Goal: Task Accomplishment & Management: Complete application form

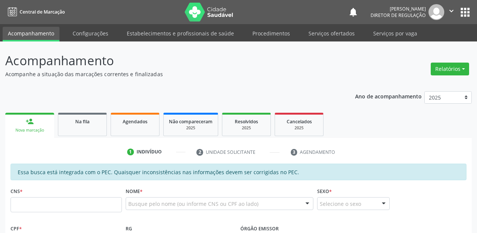
click at [53, 210] on input "text" at bounding box center [66, 204] width 111 height 15
type input "704 8035 7065 9747"
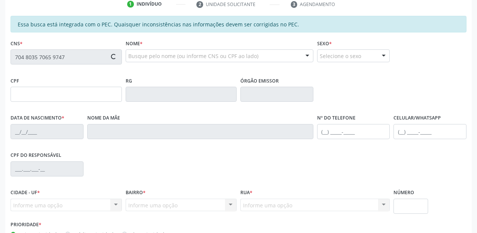
type input "002.316.004-70"
type input "19/03/2024"
type input "Erika Albuquerque Macedo"
type input "(87) 98102-2918"
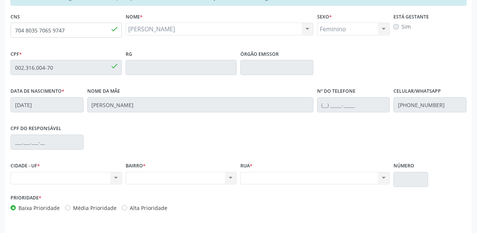
scroll to position [197, 0]
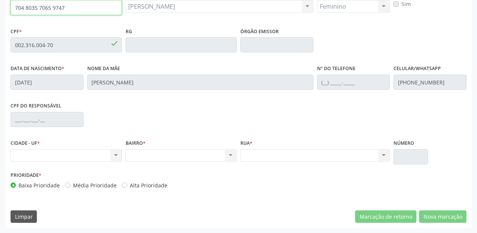
drag, startPoint x: 66, startPoint y: 8, endPoint x: 11, endPoint y: 6, distance: 54.6
click at [11, 6] on input "704 8035 7065 9747" at bounding box center [66, 7] width 111 height 15
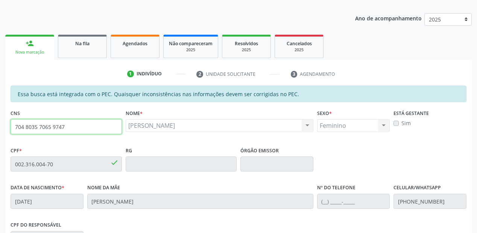
scroll to position [46, 0]
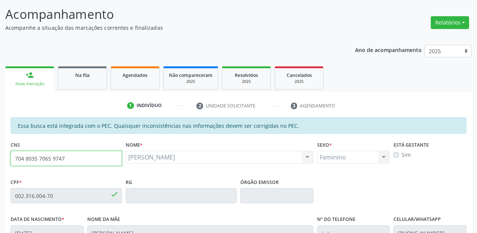
click at [75, 155] on input "704 8035 7065 9747" at bounding box center [66, 158] width 111 height 15
drag, startPoint x: 71, startPoint y: 157, endPoint x: 0, endPoint y: 155, distance: 70.8
click at [0, 155] on div "Acompanhamento Acompanhe a situação das marcações correntes e finalizadas Relat…" at bounding box center [238, 189] width 477 height 389
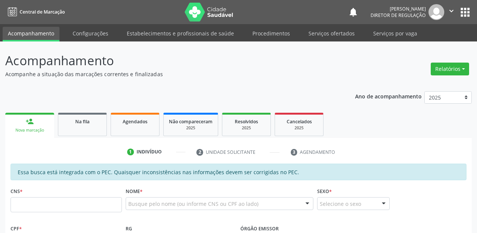
scroll to position [46, 0]
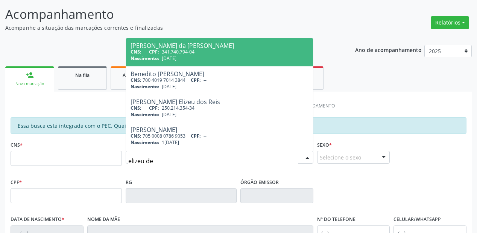
type input "elizeu de"
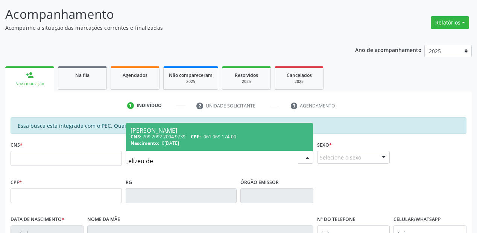
click at [179, 176] on div "RG" at bounding box center [181, 189] width 111 height 27
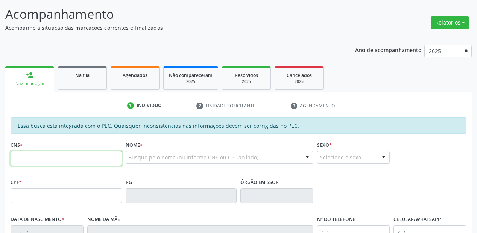
click at [71, 158] on input "text" at bounding box center [66, 158] width 111 height 15
paste input "704 8035 7065 9747"
type input "704 8035 7065 9747"
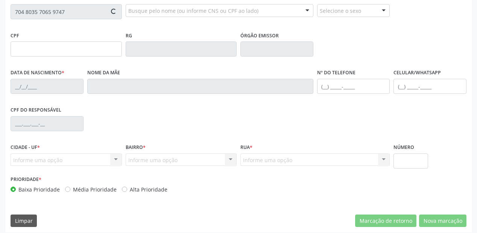
type input "002.316.004-70"
type input "19/03/2024"
type input "Erika Albuquerque Macedo"
type input "(87) 98102-2918"
type input "S/N"
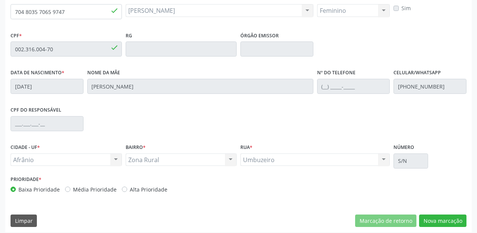
scroll to position [197, 0]
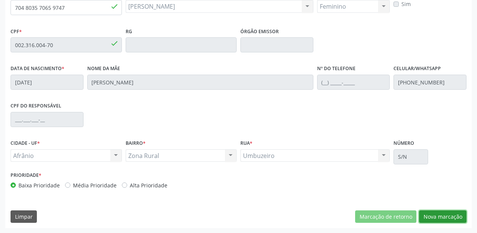
click at [434, 218] on button "Nova marcação" at bounding box center [442, 216] width 47 height 13
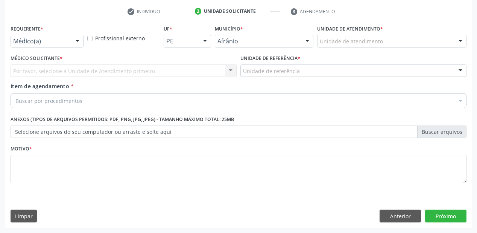
scroll to position [140, 0]
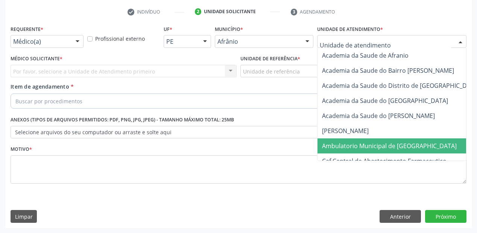
click at [339, 145] on span "Ambulatorio Municipal de [GEOGRAPHIC_DATA]" at bounding box center [389, 146] width 135 height 8
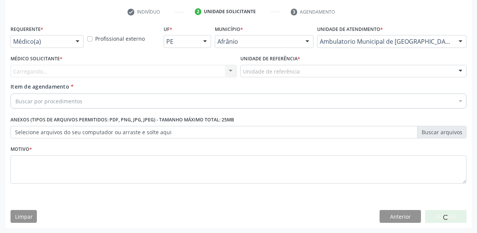
drag, startPoint x: 259, startPoint y: 69, endPoint x: 262, endPoint y: 101, distance: 31.8
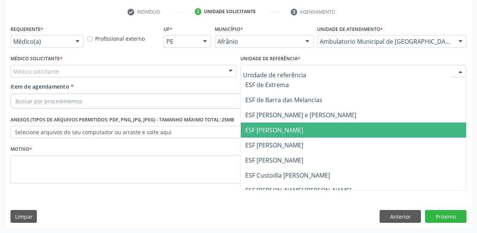
click at [261, 136] on span "ESF [PERSON_NAME]" at bounding box center [354, 129] width 226 height 15
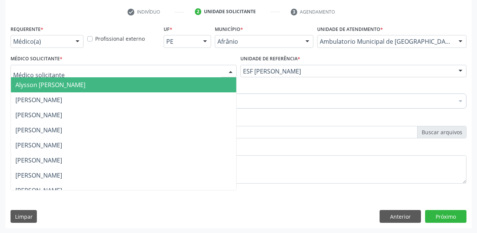
drag, startPoint x: 24, startPoint y: 71, endPoint x: 27, endPoint y: 85, distance: 15.0
drag, startPoint x: 27, startPoint y: 85, endPoint x: 26, endPoint y: 99, distance: 13.2
click at [28, 86] on span "Alysson [PERSON_NAME]" at bounding box center [50, 85] width 70 height 8
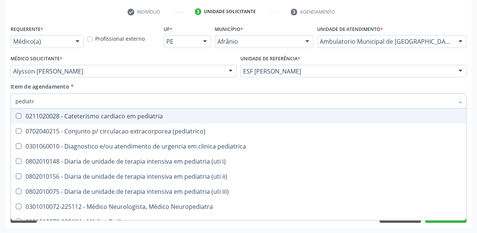
type input "pediatra"
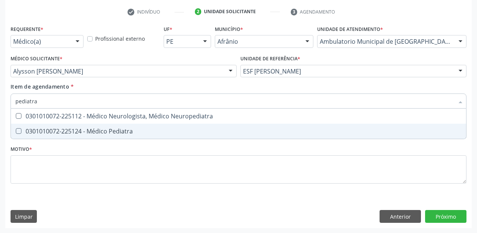
click at [24, 129] on div "0301010072-225124 - Médico Pediatra" at bounding box center [238, 131] width 447 height 6
checkbox Pediatra "true"
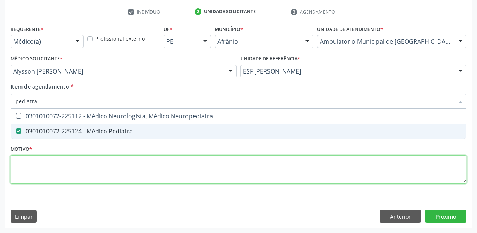
click at [34, 168] on div "Requerente * Médico(a) Médico(a) Enfermeiro(a) Paciente Nenhum resultado encont…" at bounding box center [239, 108] width 456 height 171
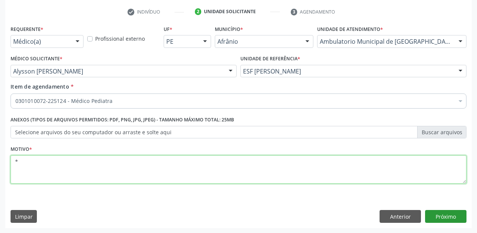
type textarea "*"
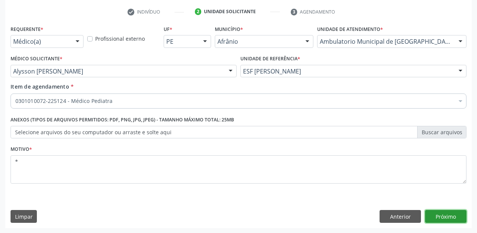
click at [438, 218] on button "Próximo" at bounding box center [445, 216] width 41 height 13
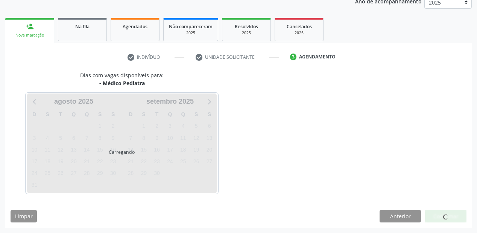
scroll to position [95, 0]
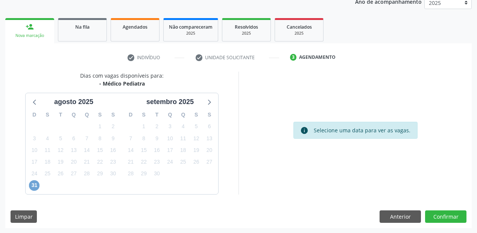
click at [29, 184] on span "31" at bounding box center [34, 185] width 11 height 11
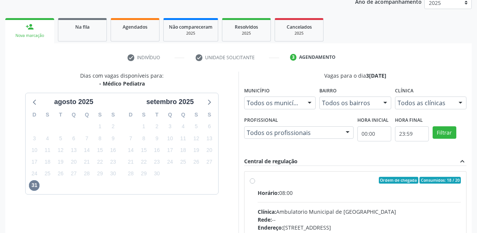
click at [319, 216] on div "Rede: --" at bounding box center [359, 219] width 203 height 8
click at [255, 183] on input "Ordem de chegada Consumidos: 18 / 20 Horário: 08:00 Clínica: Ambulatorio Munici…" at bounding box center [252, 180] width 5 height 7
radio input "true"
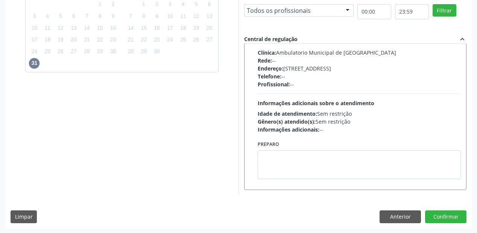
scroll to position [217, 0]
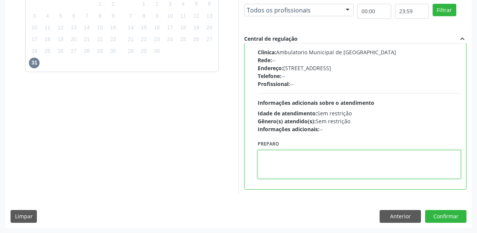
click at [287, 167] on textarea at bounding box center [359, 164] width 203 height 29
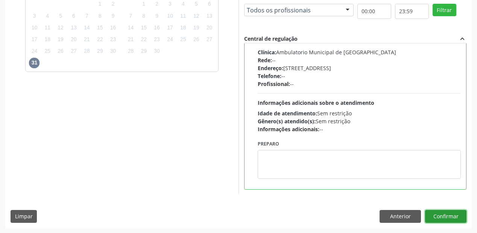
click at [436, 214] on button "Confirmar" at bounding box center [445, 216] width 41 height 13
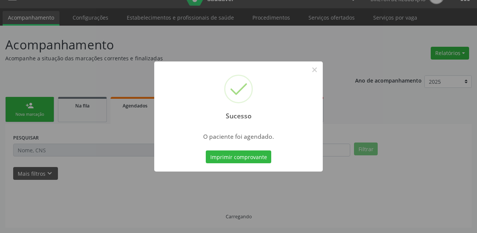
scroll to position [15, 0]
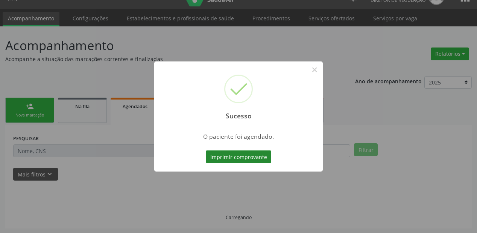
click at [227, 156] on button "Imprimir comprovante" at bounding box center [239, 156] width 66 height 13
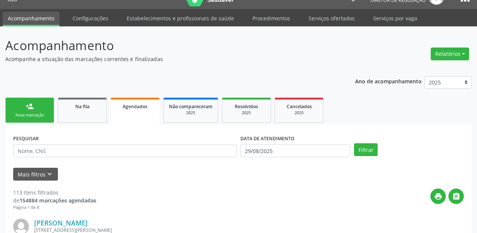
click at [35, 107] on link "person_add Nova marcação" at bounding box center [29, 110] width 49 height 25
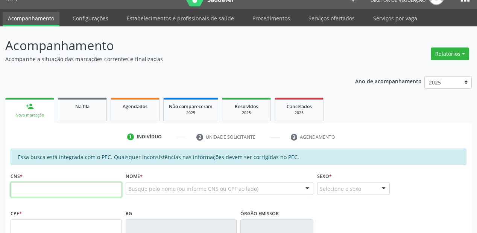
click at [45, 190] on input "text" at bounding box center [66, 189] width 111 height 15
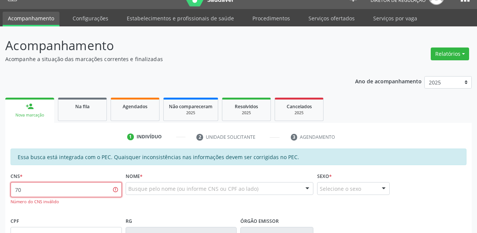
type input "7"
type input "701 0008 6484 3790"
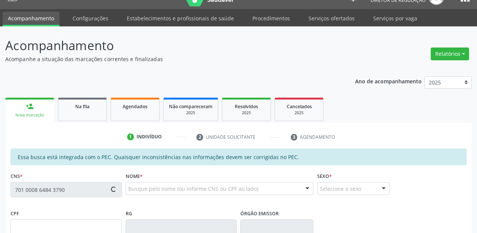
type input "005.888.284-75"
type input "0[DATE]"
type input "Gessica de [PERSON_NAME]"
type input "(98) 98866-4105"
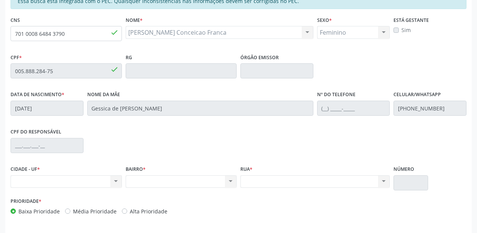
scroll to position [137, 0]
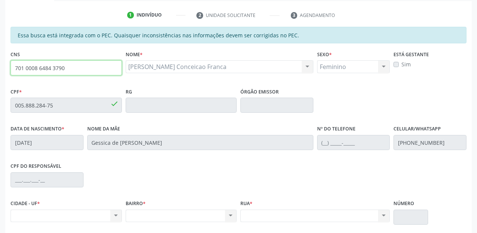
drag, startPoint x: 65, startPoint y: 68, endPoint x: 12, endPoint y: 64, distance: 53.2
click at [12, 64] on input "701 0008 6484 3790" at bounding box center [66, 67] width 111 height 15
click at [78, 67] on input "701 0008 6484 3790" at bounding box center [66, 67] width 111 height 15
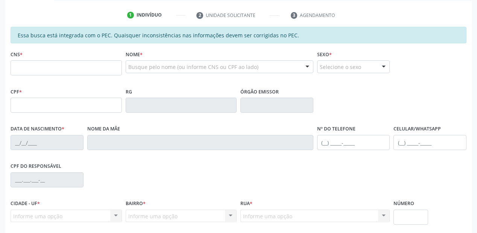
scroll to position [137, 0]
type input "701 0008 6484 3790"
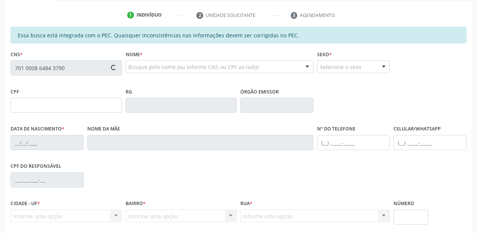
type input "005.888.284-75"
type input "0[DATE]"
type input "Gessica de [PERSON_NAME]"
type input "[PHONE_NUMBER]"
type input "S/N"
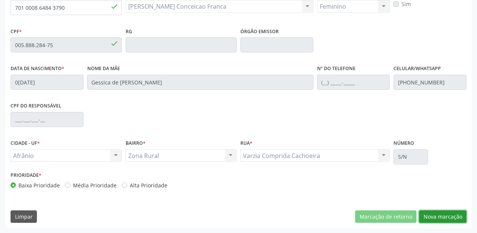
click at [439, 213] on button "Nova marcação" at bounding box center [442, 216] width 47 height 13
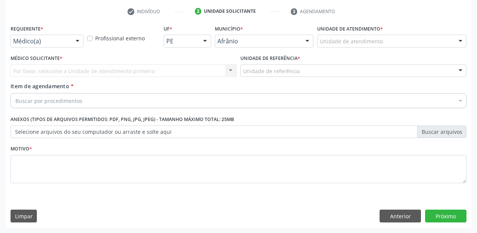
scroll to position [140, 0]
drag, startPoint x: 331, startPoint y: 43, endPoint x: 334, endPoint y: 73, distance: 30.2
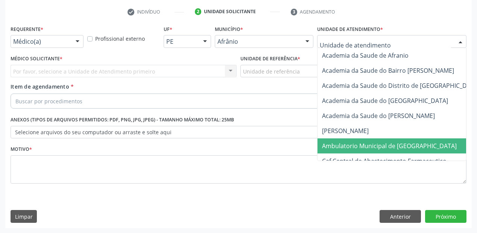
click at [342, 144] on span "Ambulatorio Municipal de [GEOGRAPHIC_DATA]" at bounding box center [389, 146] width 135 height 8
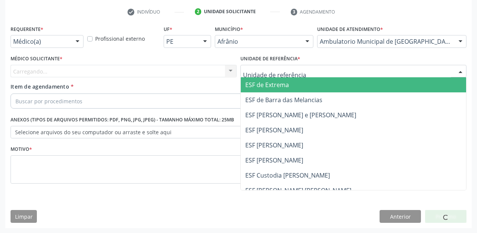
click at [261, 68] on div at bounding box center [354, 71] width 226 height 13
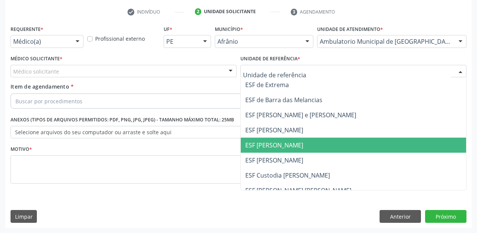
click at [267, 144] on span "ESF [PERSON_NAME]" at bounding box center [274, 145] width 58 height 8
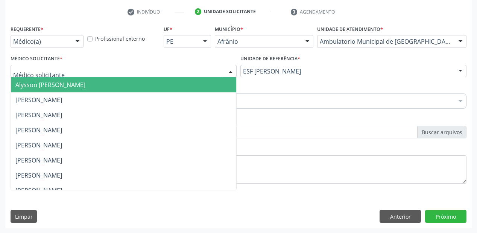
drag, startPoint x: 70, startPoint y: 72, endPoint x: 70, endPoint y: 78, distance: 6.8
click at [70, 72] on div at bounding box center [124, 71] width 226 height 13
click at [70, 79] on span "Alysson [PERSON_NAME]" at bounding box center [124, 84] width 226 height 15
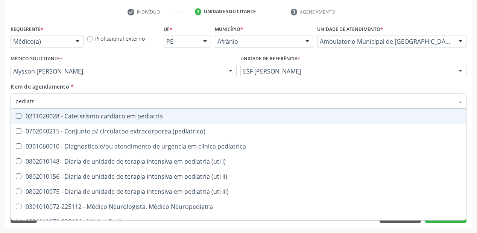
type input "pediatra"
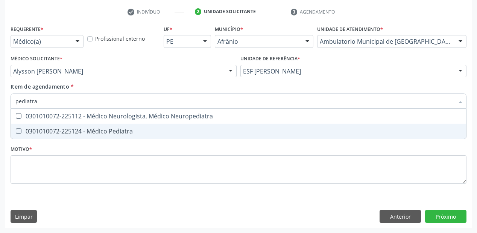
click at [87, 131] on div "0301010072-225124 - Médico Pediatra" at bounding box center [238, 131] width 447 height 6
checkbox Pediatra "true"
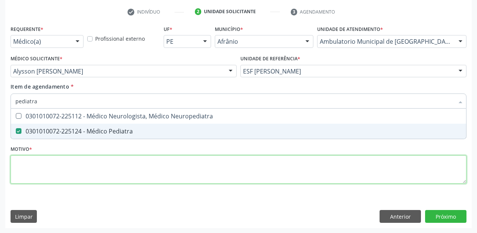
click at [46, 162] on div "Requerente * Médico(a) Médico(a) Enfermeiro(a) Paciente Nenhum resultado encont…" at bounding box center [239, 108] width 456 height 171
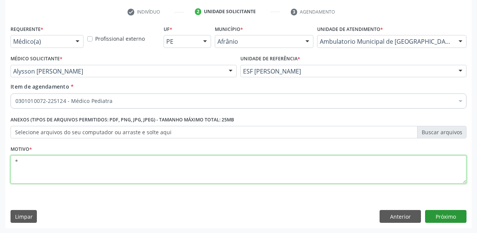
type textarea "*"
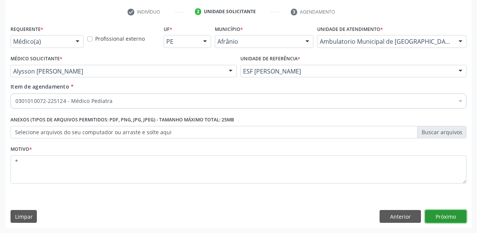
click at [448, 219] on button "Próximo" at bounding box center [445, 216] width 41 height 13
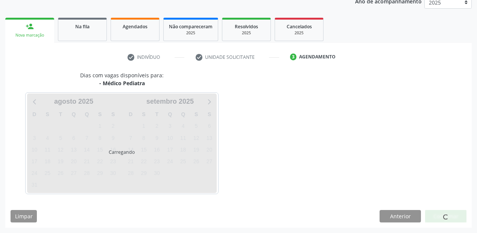
scroll to position [95, 0]
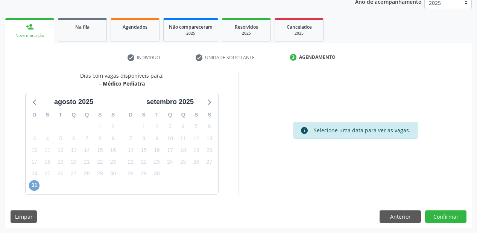
click at [33, 186] on span "31" at bounding box center [34, 185] width 11 height 11
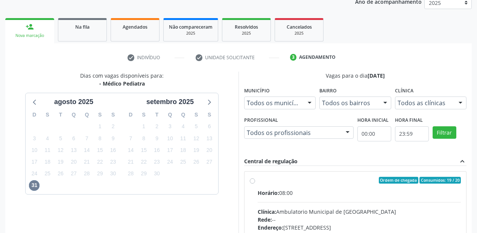
click at [320, 207] on div "Clínica: Ambulatorio Municipal de [GEOGRAPHIC_DATA]" at bounding box center [359, 211] width 203 height 8
click at [255, 183] on input "Ordem de chegada Consumidos: 19 / 20 Horário: 08:00 Clínica: Ambulatorio Munici…" at bounding box center [252, 180] width 5 height 7
radio input "true"
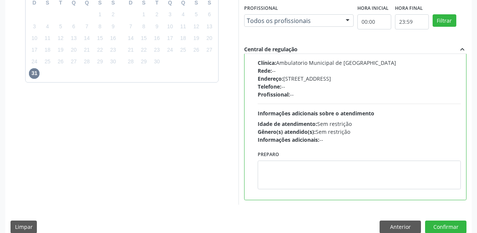
scroll to position [217, 0]
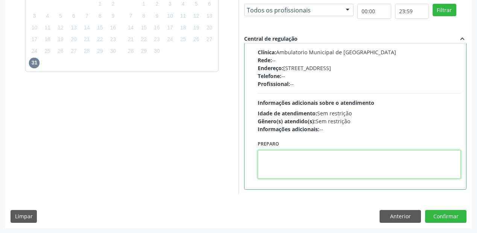
click at [295, 167] on textarea at bounding box center [359, 164] width 203 height 29
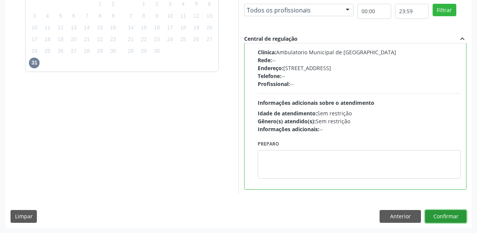
click at [436, 215] on button "Confirmar" at bounding box center [445, 216] width 41 height 13
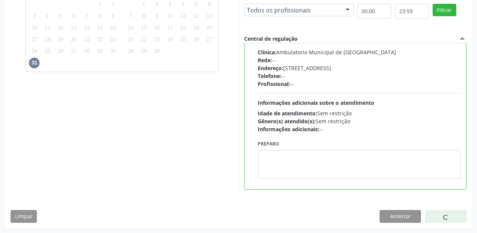
scroll to position [15, 0]
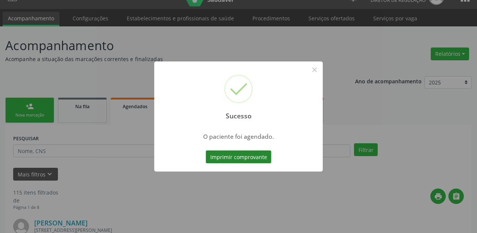
click at [239, 158] on button "Imprimir comprovante" at bounding box center [239, 156] width 66 height 13
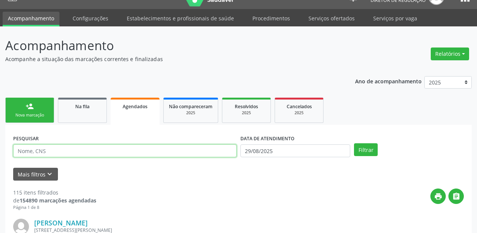
click at [50, 146] on input "text" at bounding box center [125, 150] width 224 height 13
type input "705000427531859"
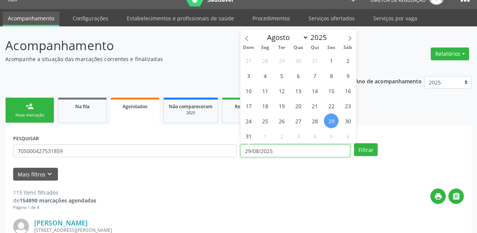
click at [302, 148] on input "29/08/2025" at bounding box center [296, 150] width 110 height 13
click at [250, 138] on span "31" at bounding box center [248, 135] width 15 height 15
type input "[DATE]"
click at [250, 138] on span "31" at bounding box center [248, 135] width 15 height 15
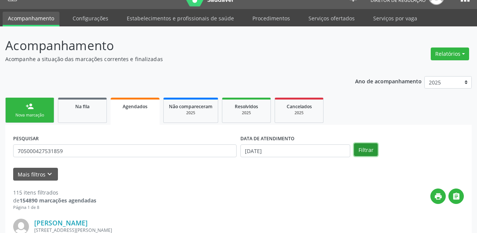
click at [364, 146] on button "Filtrar" at bounding box center [366, 149] width 24 height 13
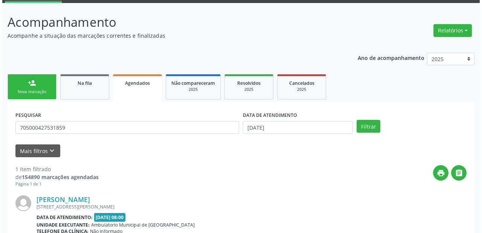
scroll to position [113, 0]
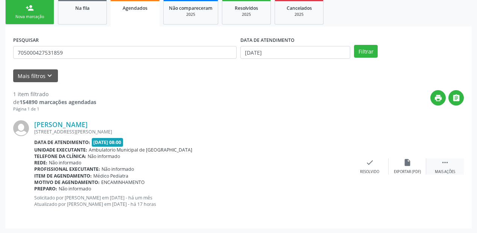
drag, startPoint x: 443, startPoint y: 160, endPoint x: 439, endPoint y: 160, distance: 4.1
click at [443, 160] on icon "" at bounding box center [445, 162] width 8 height 8
click at [330, 159] on icon "cancel" at bounding box center [332, 162] width 8 height 8
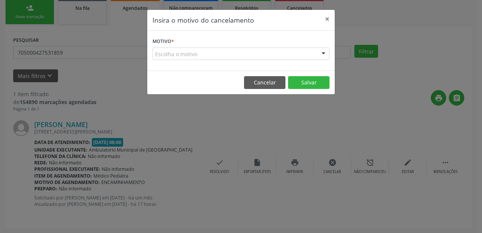
click at [169, 52] on div "Escolha o motivo" at bounding box center [240, 53] width 177 height 13
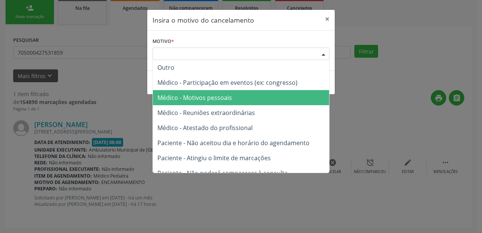
click at [178, 95] on span "Médico - Motivos pessoais" at bounding box center [194, 97] width 75 height 8
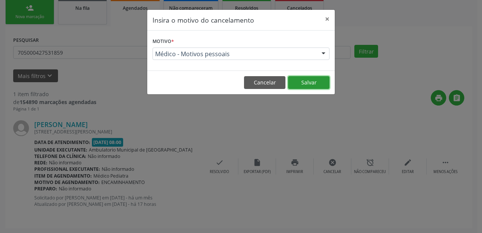
click at [305, 80] on button "Salvar" at bounding box center [308, 82] width 41 height 13
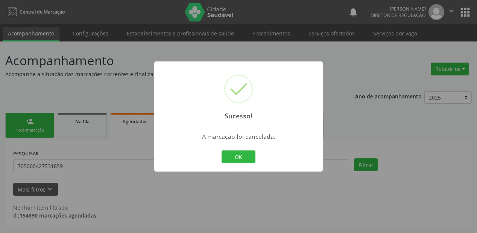
scroll to position [0, 0]
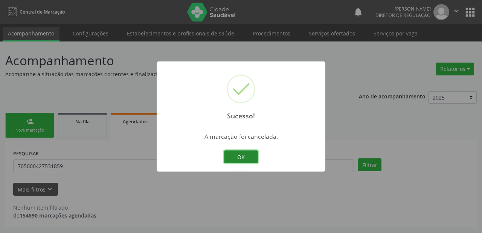
click at [242, 157] on button "OK" at bounding box center [241, 156] width 34 height 13
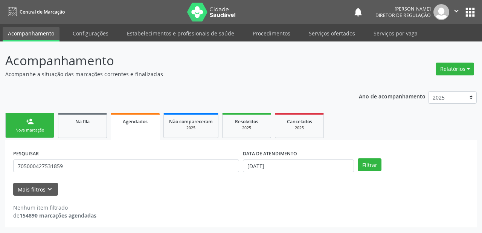
click at [40, 124] on link "person_add Nova marcação" at bounding box center [29, 125] width 49 height 25
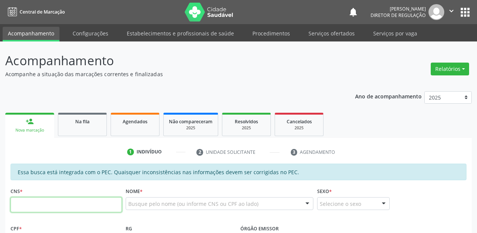
click at [48, 202] on input "text" at bounding box center [66, 204] width 111 height 15
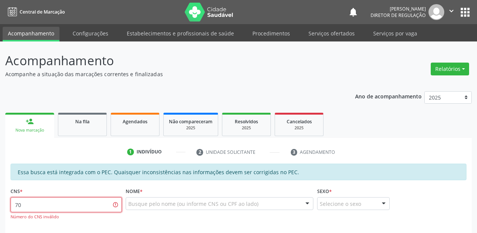
type input "7"
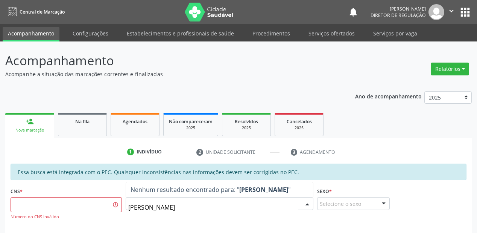
type input "[PERSON_NAME]"
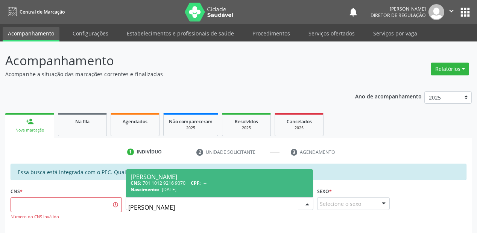
click at [202, 188] on div "Nascimento: [DATE]" at bounding box center [220, 189] width 178 height 6
type input "701 1012 9216 9070"
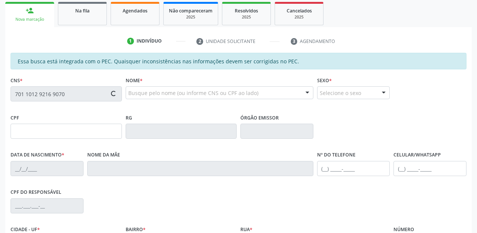
type input "[DATE]"
type input "[PHONE_NUMBER]"
type input "S/N"
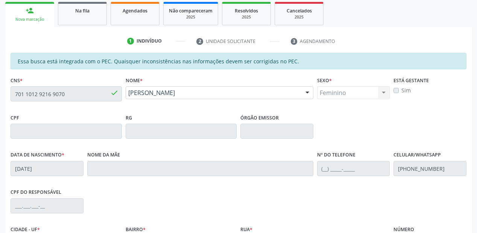
scroll to position [197, 0]
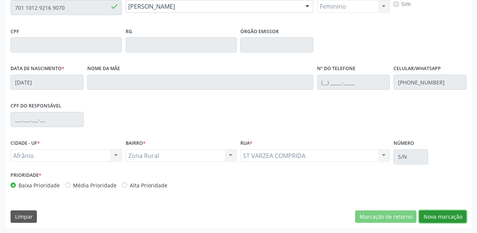
click at [436, 218] on button "Nova marcação" at bounding box center [442, 216] width 47 height 13
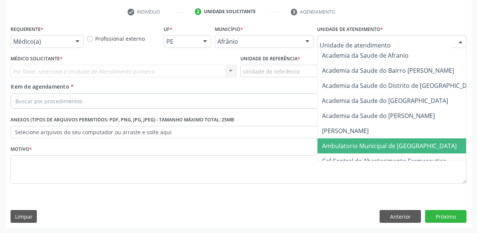
click at [328, 139] on span "Ambulatorio Municipal de [GEOGRAPHIC_DATA]" at bounding box center [410, 145] width 184 height 15
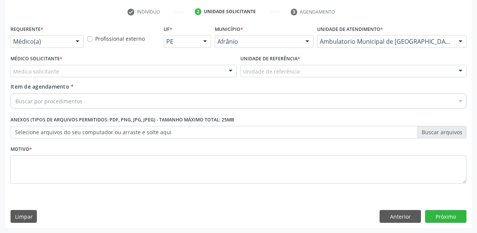
click at [265, 75] on div "Unidade de referência" at bounding box center [354, 71] width 226 height 13
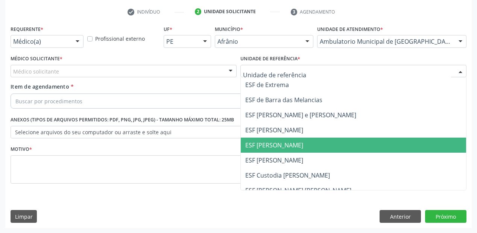
click at [265, 148] on span "ESF [PERSON_NAME]" at bounding box center [274, 145] width 58 height 8
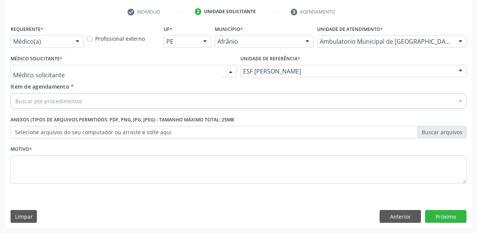
click at [18, 76] on div at bounding box center [124, 71] width 226 height 13
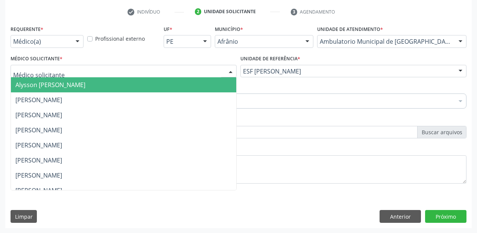
click at [21, 85] on span "Alysson [PERSON_NAME]" at bounding box center [50, 85] width 70 height 8
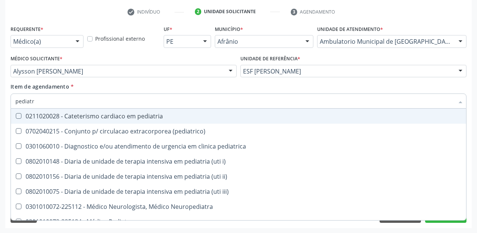
type input "pediatra"
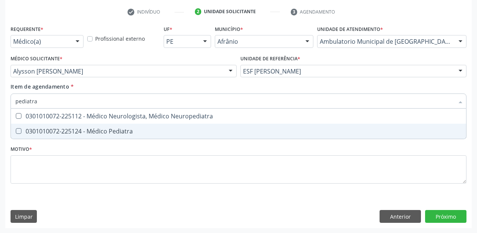
click at [26, 130] on div "0301010072-225124 - Médico Pediatra" at bounding box center [238, 131] width 447 height 6
checkbox Pediatra "true"
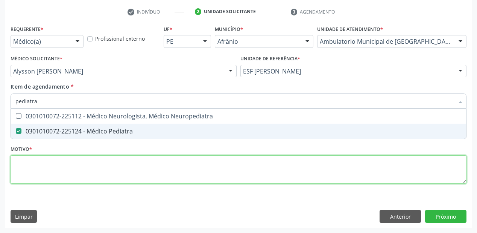
click at [25, 165] on div "Requerente * Médico(a) Médico(a) Enfermeiro(a) Paciente Nenhum resultado encont…" at bounding box center [239, 108] width 456 height 171
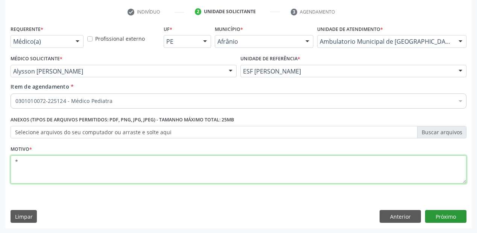
type textarea "*"
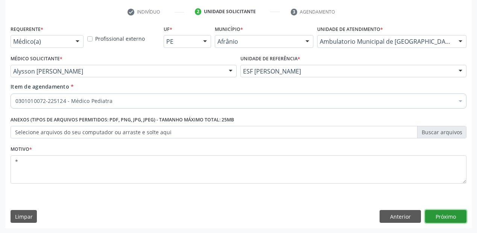
click at [440, 214] on button "Próximo" at bounding box center [445, 216] width 41 height 13
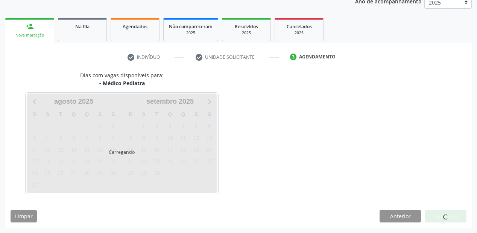
scroll to position [95, 0]
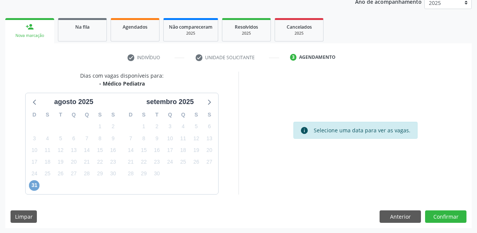
click at [32, 184] on span "31" at bounding box center [34, 185] width 11 height 11
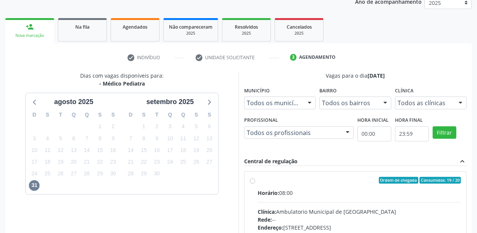
click at [310, 209] on div "Clínica: Ambulatorio Municipal de [GEOGRAPHIC_DATA]" at bounding box center [359, 211] width 203 height 8
click at [255, 183] on input "Ordem de chegada Consumidos: 19 / 20 Horário: 08:00 Clínica: Ambulatorio Munici…" at bounding box center [252, 180] width 5 height 7
radio input "true"
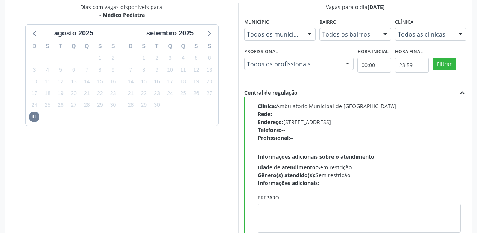
scroll to position [217, 0]
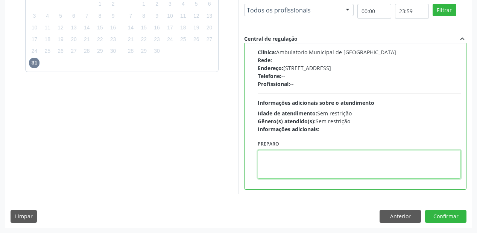
click at [286, 161] on textarea at bounding box center [359, 164] width 203 height 29
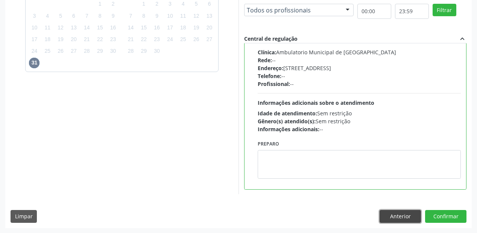
click at [421, 213] on button "Anterior" at bounding box center [400, 216] width 41 height 13
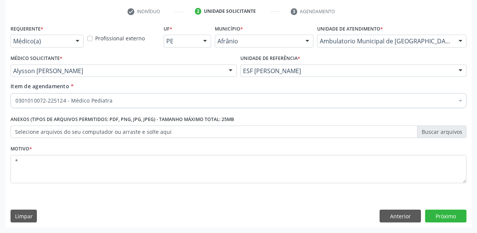
scroll to position [140, 0]
click at [445, 215] on button "Próximo" at bounding box center [445, 216] width 41 height 13
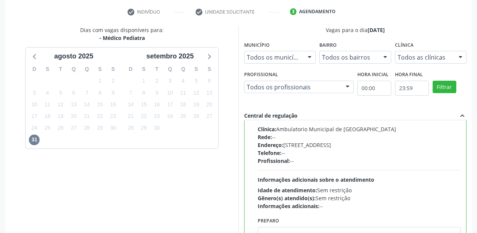
scroll to position [217, 0]
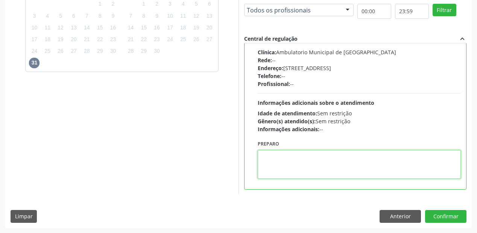
click at [288, 160] on textarea at bounding box center [359, 164] width 203 height 29
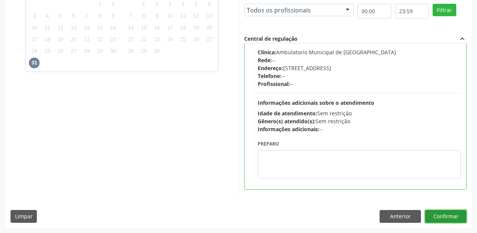
click at [443, 214] on button "Confirmar" at bounding box center [445, 216] width 41 height 13
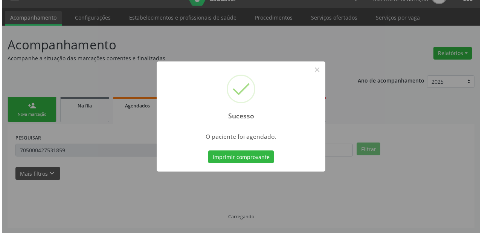
scroll to position [0, 0]
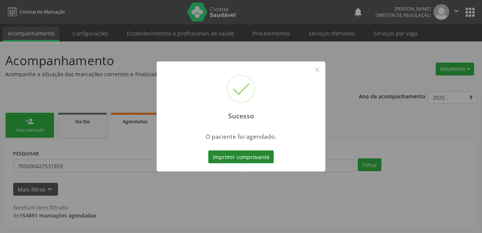
click at [238, 159] on button "Imprimir comprovante" at bounding box center [241, 156] width 66 height 13
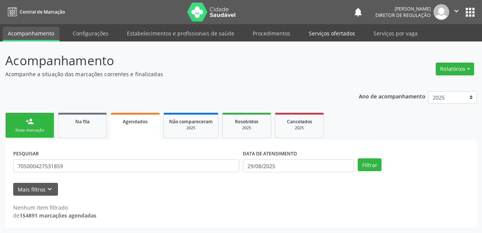
click at [329, 32] on link "Serviços ofertados" at bounding box center [331, 33] width 57 height 13
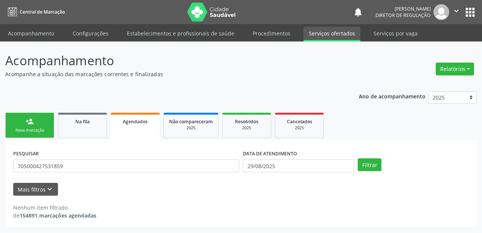
click at [329, 32] on link "Serviços ofertados" at bounding box center [331, 34] width 57 height 15
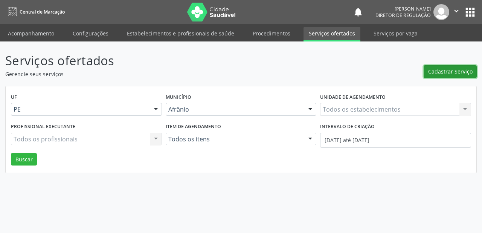
click at [458, 73] on span "Cadastrar Serviço" at bounding box center [450, 71] width 44 height 8
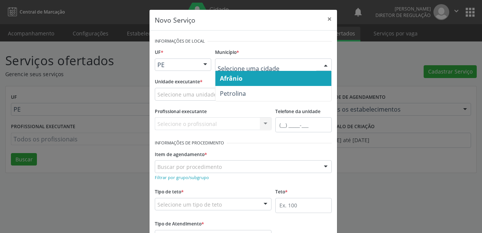
click at [238, 81] on span "Afrânio" at bounding box center [231, 78] width 23 height 8
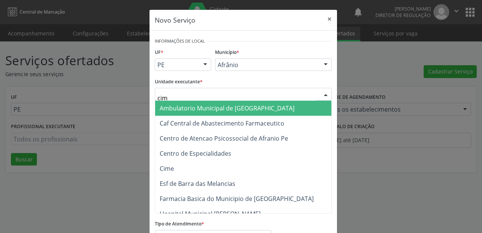
type input "cime"
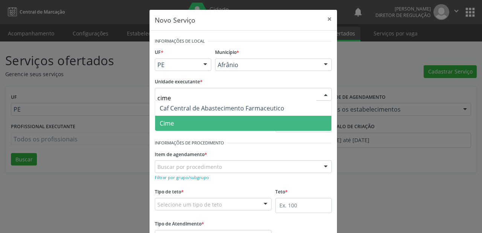
click at [169, 120] on span "Cime" at bounding box center [167, 123] width 14 height 8
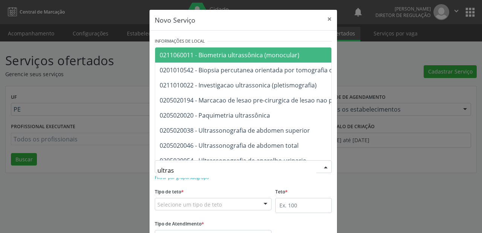
type input "ultrass"
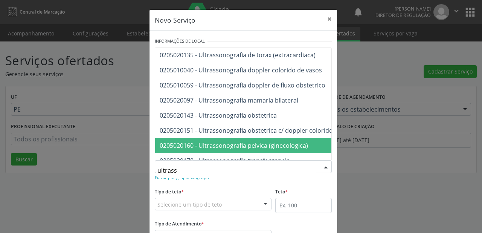
scroll to position [238, 0]
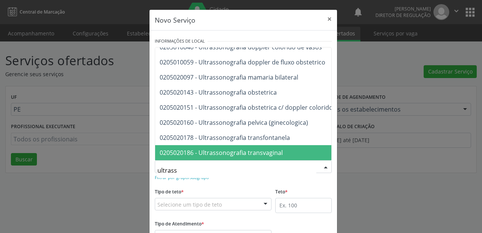
click at [261, 150] on span "0205020186 - Ultrassonografia transvaginal" at bounding box center [221, 152] width 123 height 8
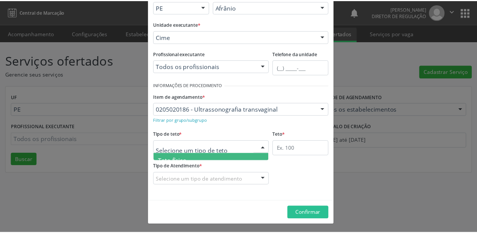
scroll to position [23, 0]
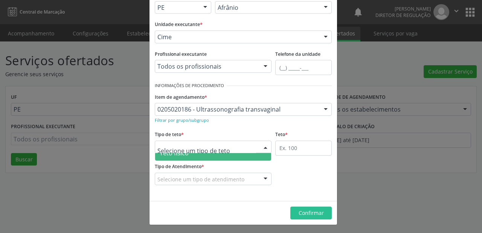
click at [195, 155] on span "Teto físico" at bounding box center [213, 152] width 116 height 15
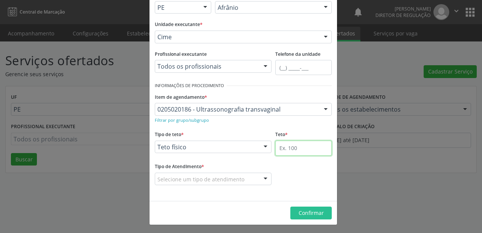
click at [280, 147] on input "text" at bounding box center [303, 147] width 56 height 15
type input "1"
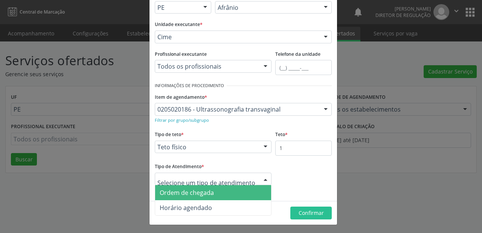
click at [199, 191] on span "Ordem de chegada" at bounding box center [187, 192] width 54 height 8
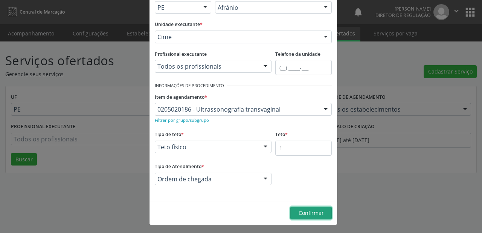
click at [306, 217] on button "Confirmar" at bounding box center [310, 212] width 41 height 13
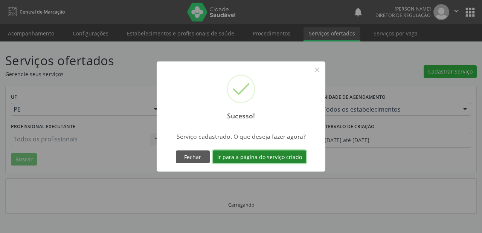
click at [251, 158] on button "Ir para a página do serviço criado" at bounding box center [259, 156] width 93 height 13
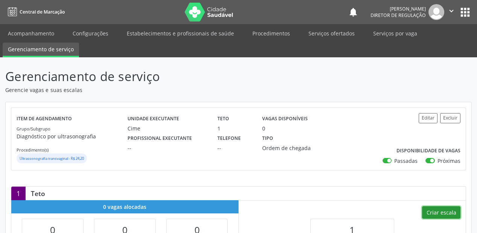
click at [439, 209] on button "Criar escala" at bounding box center [441, 212] width 38 height 13
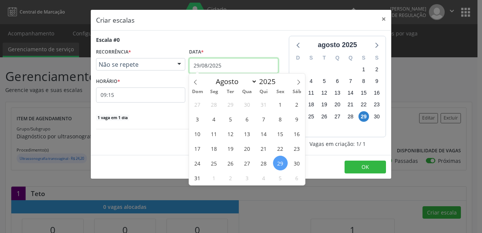
click at [218, 66] on input "29/08/2025" at bounding box center [233, 65] width 89 height 15
click at [300, 83] on icon at bounding box center [298, 81] width 5 height 5
select select "8"
click at [262, 103] on span "4" at bounding box center [263, 104] width 15 height 15
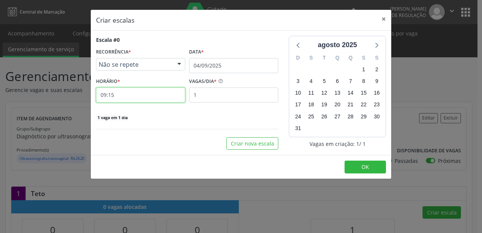
click at [122, 91] on input "09:15" at bounding box center [140, 94] width 89 height 15
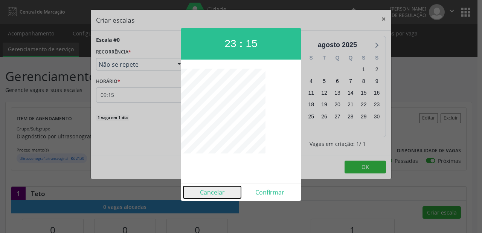
click at [223, 193] on button "Cancelar" at bounding box center [212, 192] width 58 height 12
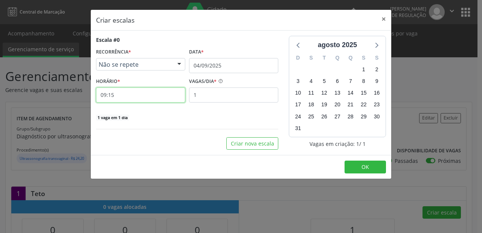
click at [158, 98] on input "09:15" at bounding box center [140, 94] width 89 height 15
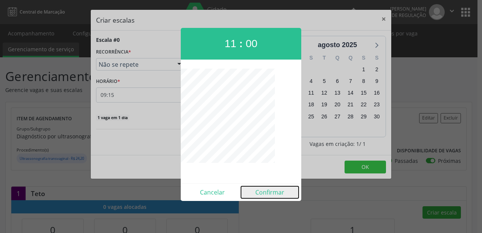
click at [266, 191] on button "Confirmar" at bounding box center [270, 192] width 58 height 12
type input "11:00"
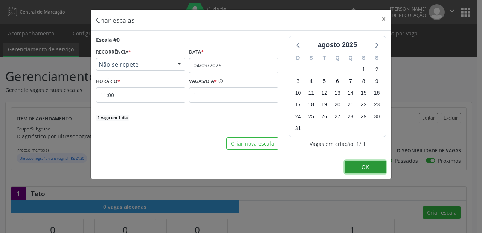
click at [355, 164] on button "OK" at bounding box center [365, 166] width 41 height 13
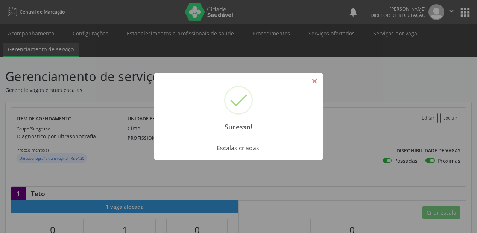
click at [316, 82] on button "×" at bounding box center [314, 81] width 13 height 13
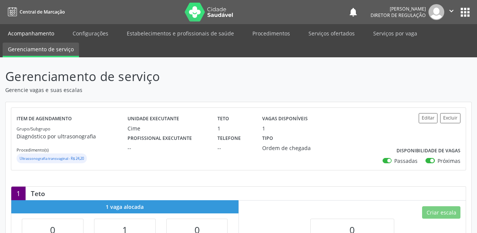
click at [32, 34] on link "Acompanhamento" at bounding box center [31, 33] width 57 height 13
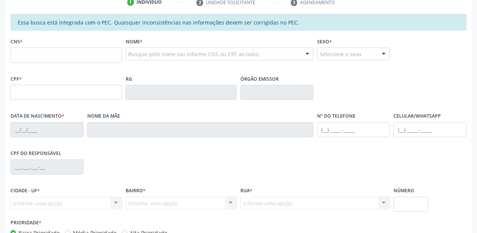
scroll to position [151, 0]
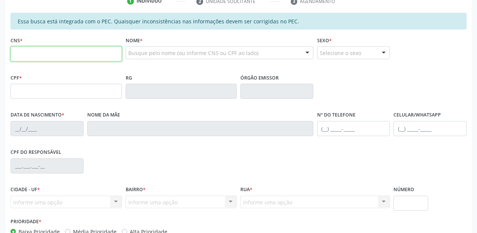
click at [76, 56] on input "text" at bounding box center [66, 53] width 111 height 15
click at [33, 54] on input "text" at bounding box center [66, 53] width 111 height 15
type input "700 0004 2845 3907"
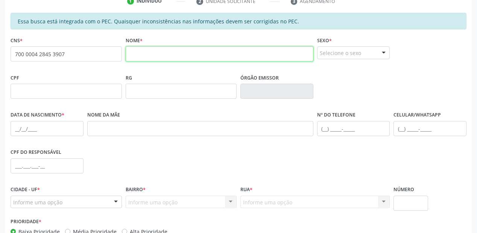
click at [148, 54] on input "text" at bounding box center [220, 53] width 188 height 15
type input "[PERSON_NAME]"
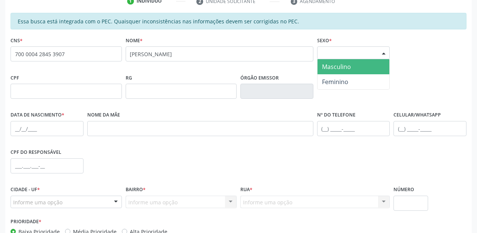
click at [346, 51] on div "Selecione o sexo" at bounding box center [353, 52] width 73 height 13
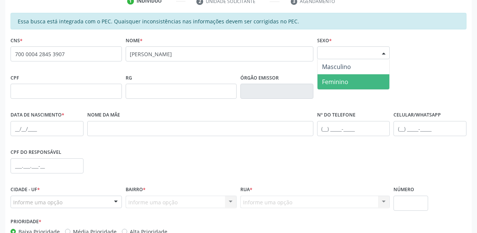
click at [338, 80] on span "Feminino" at bounding box center [335, 82] width 26 height 8
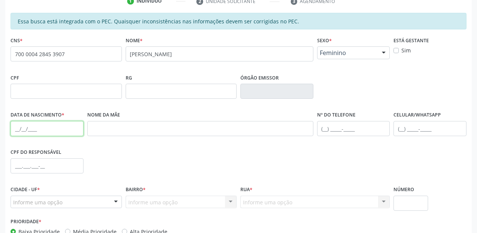
click at [19, 125] on input "text" at bounding box center [47, 128] width 73 height 15
type input "[DATE]"
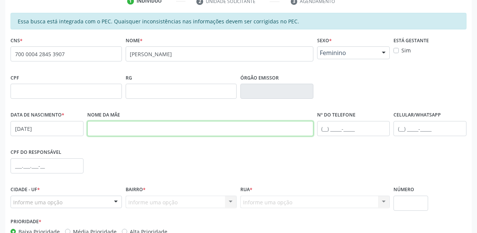
click at [117, 130] on input "text" at bounding box center [200, 128] width 226 height 15
type input "elisiete [PERSON_NAME]"
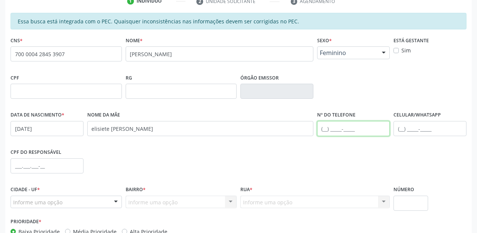
click at [328, 128] on input "text" at bounding box center [353, 128] width 73 height 15
type input "[PHONE_NUMBER]"
click at [63, 201] on div "Informe uma opção" at bounding box center [66, 201] width 111 height 13
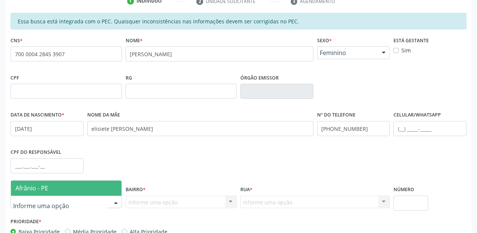
click at [53, 187] on span "Afrânio - PE" at bounding box center [66, 187] width 111 height 15
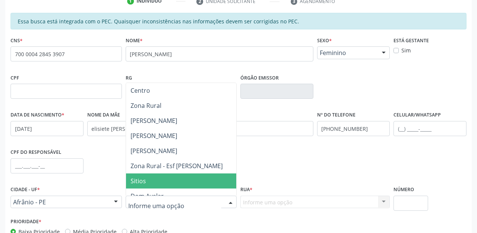
click at [152, 181] on span "Sitios" at bounding box center [181, 180] width 111 height 15
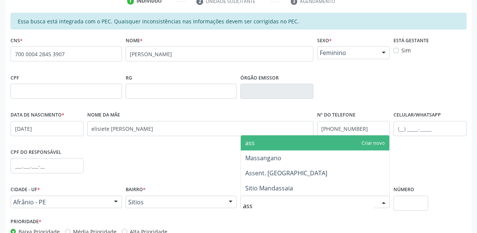
type input "asse"
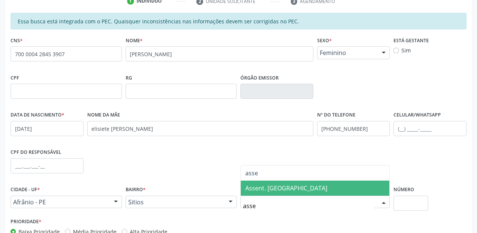
click at [282, 190] on span "Assent. [GEOGRAPHIC_DATA]" at bounding box center [286, 188] width 82 height 8
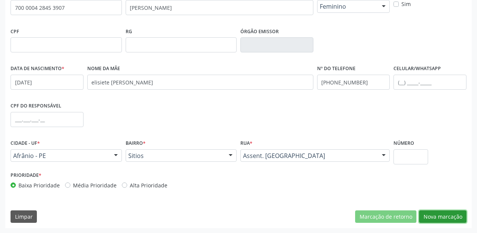
click at [441, 217] on button "Nova marcação" at bounding box center [442, 216] width 47 height 13
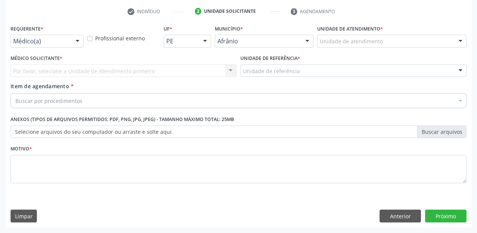
scroll to position [140, 0]
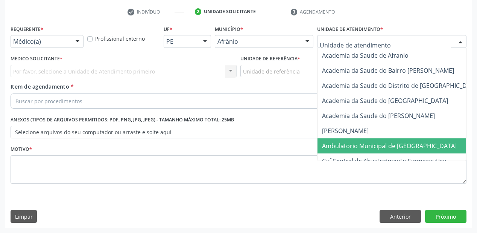
drag, startPoint x: 332, startPoint y: 143, endPoint x: 303, endPoint y: 120, distance: 36.8
click at [330, 143] on span "Ambulatorio Municipal de [GEOGRAPHIC_DATA]" at bounding box center [389, 146] width 135 height 8
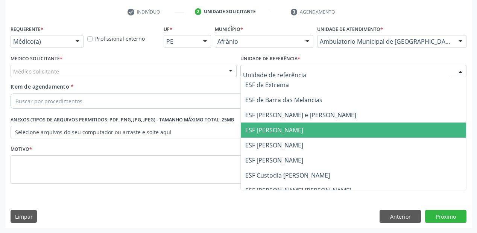
click at [264, 122] on span "ESF [PERSON_NAME]" at bounding box center [354, 129] width 226 height 15
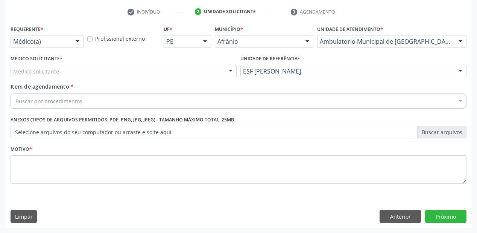
click at [67, 75] on div "Médico solicitante" at bounding box center [124, 71] width 226 height 13
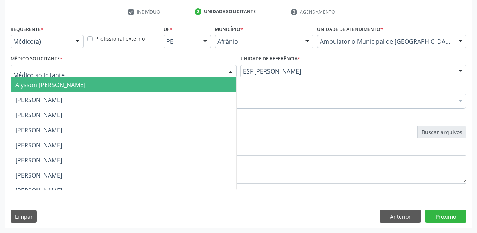
click at [63, 87] on span "Alysson [PERSON_NAME]" at bounding box center [50, 85] width 70 height 8
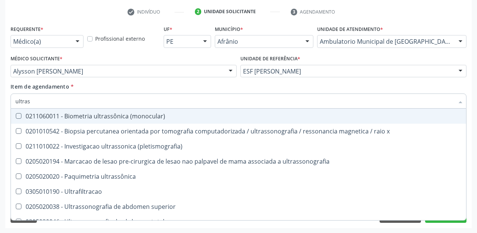
type input "ultrass"
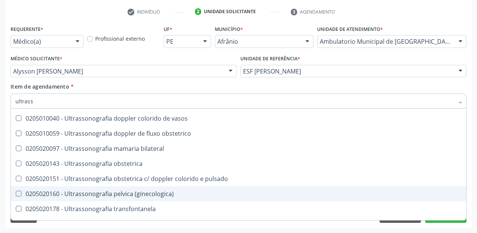
scroll to position [235, 0]
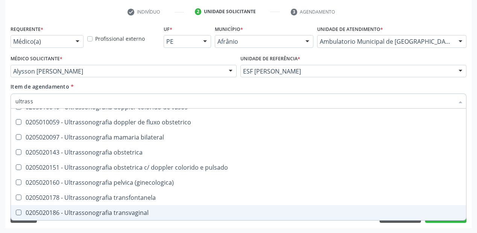
click at [114, 210] on div "0205020186 - Ultrassonografia transvaginal" at bounding box center [238, 212] width 447 height 6
checkbox transvaginal "true"
click at [72, 228] on div "Acompanhamento Acompanhe a situação das marcações correntes e finalizadas Relat…" at bounding box center [238, 67] width 477 height 332
checkbox x "true"
checkbox transvaginal "false"
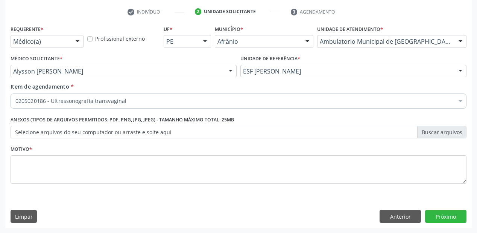
scroll to position [0, 0]
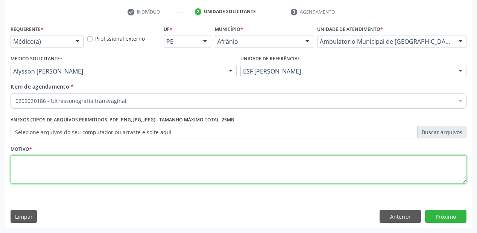
click at [53, 168] on textarea at bounding box center [239, 169] width 456 height 29
type textarea "*"
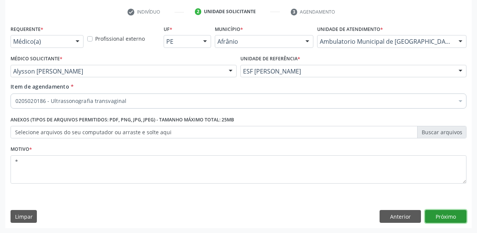
click at [440, 215] on button "Próximo" at bounding box center [445, 216] width 41 height 13
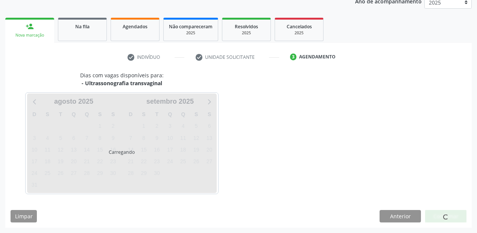
scroll to position [95, 0]
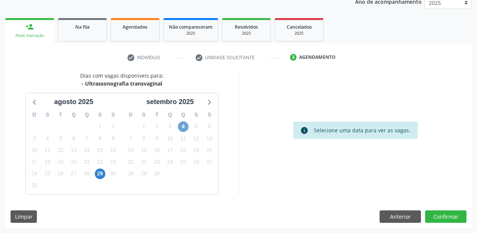
click at [185, 125] on span "4" at bounding box center [183, 126] width 11 height 11
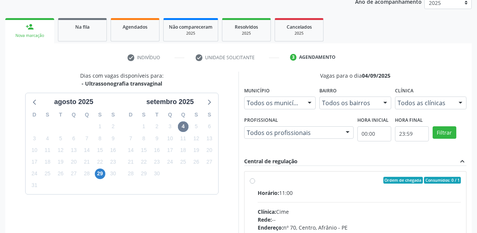
click at [314, 194] on div "Horário: 11:00" at bounding box center [359, 193] width 203 height 8
click at [255, 183] on input "Ordem de chegada Consumidos: 0 / 1 Horário: 11:00 Clínica: Cime Rede: -- Endere…" at bounding box center [252, 180] width 5 height 7
radio input "true"
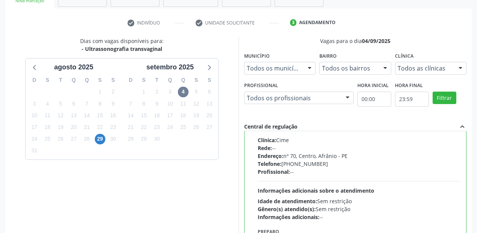
scroll to position [215, 0]
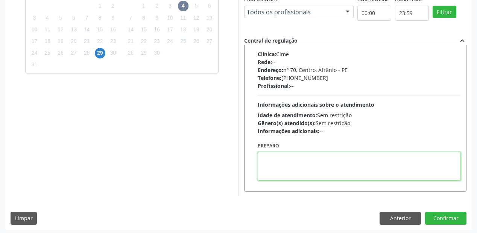
click at [302, 177] on textarea at bounding box center [359, 166] width 203 height 29
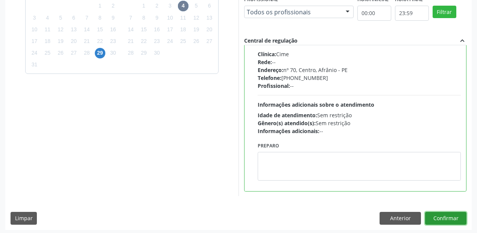
click at [435, 212] on button "Confirmar" at bounding box center [445, 218] width 41 height 13
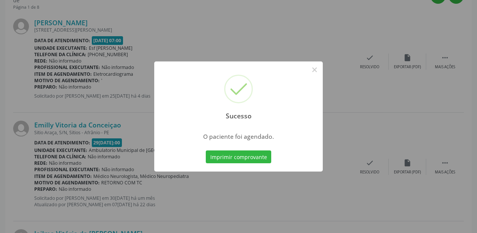
scroll to position [15, 0]
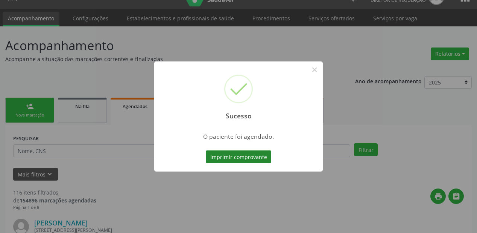
click at [239, 157] on button "Imprimir comprovante" at bounding box center [239, 156] width 66 height 13
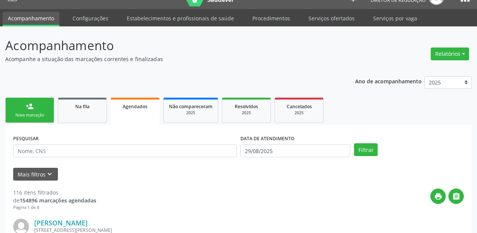
click at [36, 108] on link "person_add Nova marcação" at bounding box center [29, 110] width 49 height 25
click at [35, 107] on link "person_add Nova marcação" at bounding box center [29, 110] width 49 height 25
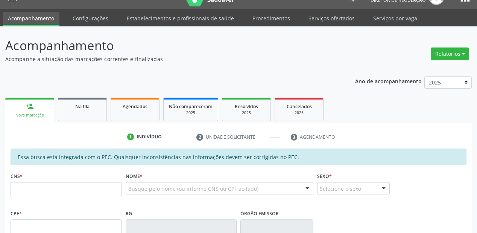
click at [34, 107] on link "person_add Nova marcação" at bounding box center [29, 110] width 49 height 25
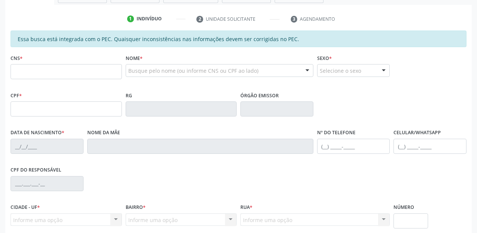
scroll to position [136, 0]
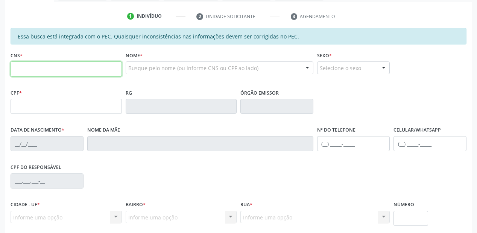
click at [43, 69] on input "text" at bounding box center [66, 68] width 111 height 15
type input "705 4034 3653 5690"
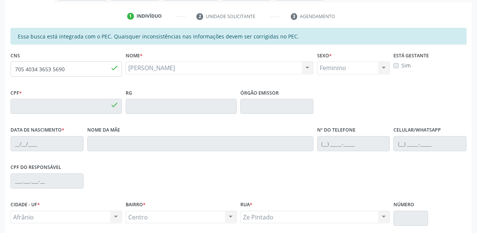
type input "117.424.644-83"
type input "[DATE]"
type input "[PERSON_NAME]"
type input "[PHONE_NUMBER]"
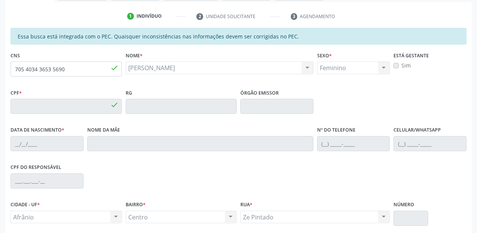
type input "657.207.174-04"
type input "40"
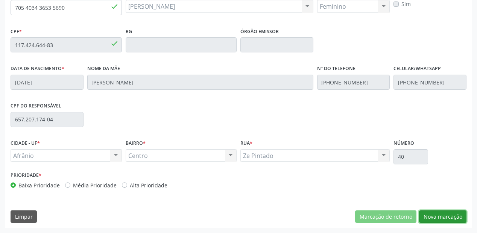
click at [440, 214] on button "Nova marcação" at bounding box center [442, 216] width 47 height 13
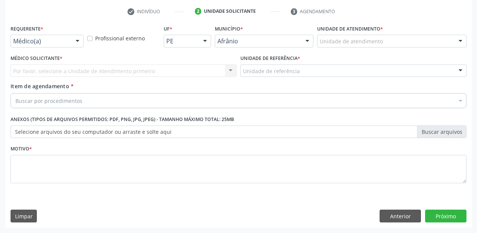
scroll to position [140, 0]
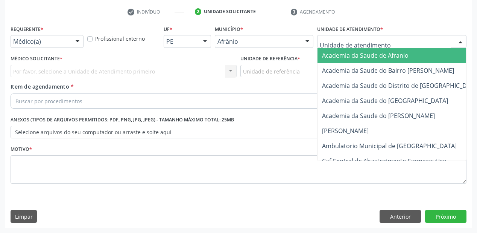
drag, startPoint x: 341, startPoint y: 44, endPoint x: 345, endPoint y: 79, distance: 35.6
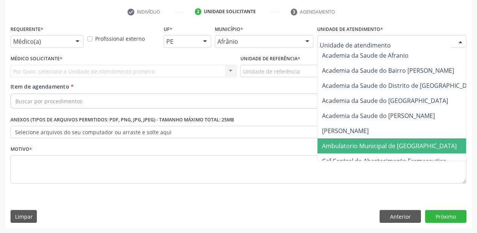
click at [352, 146] on span "Ambulatorio Municipal de [GEOGRAPHIC_DATA]" at bounding box center [389, 146] width 135 height 8
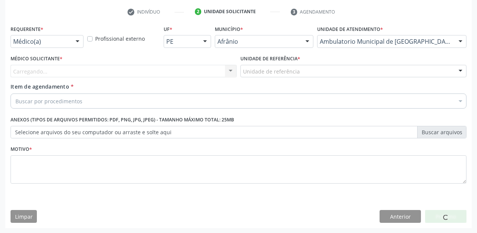
drag, startPoint x: 260, startPoint y: 73, endPoint x: 260, endPoint y: 79, distance: 6.0
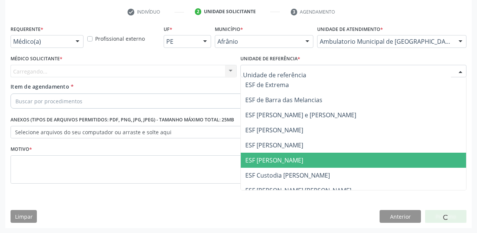
drag, startPoint x: 262, startPoint y: 152, endPoint x: 242, endPoint y: 146, distance: 20.0
click at [262, 152] on span "ESF [PERSON_NAME]" at bounding box center [354, 159] width 226 height 15
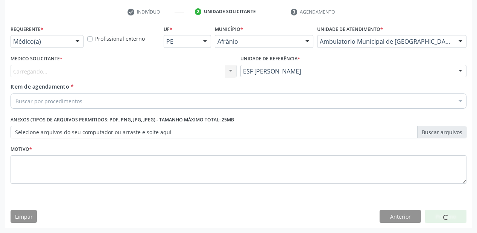
click at [46, 72] on div "Carregando... Nenhum resultado encontrado para: " " Não há nenhuma opção para s…" at bounding box center [124, 71] width 226 height 13
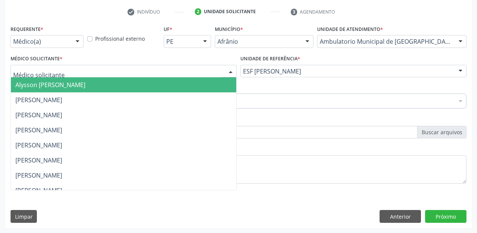
click at [53, 87] on span "Alysson [PERSON_NAME]" at bounding box center [50, 85] width 70 height 8
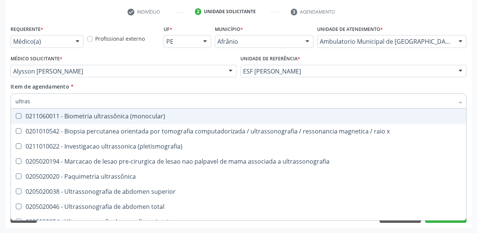
type input "ultrass"
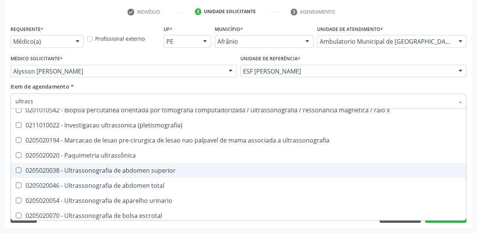
scroll to position [30, 0]
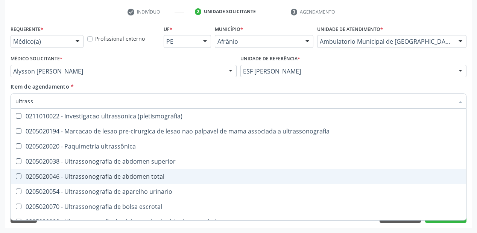
drag, startPoint x: 64, startPoint y: 175, endPoint x: 57, endPoint y: 188, distance: 14.5
click at [63, 176] on div "0205020046 - Ultrassonografia de abdomen total" at bounding box center [238, 176] width 447 height 6
checkbox total "true"
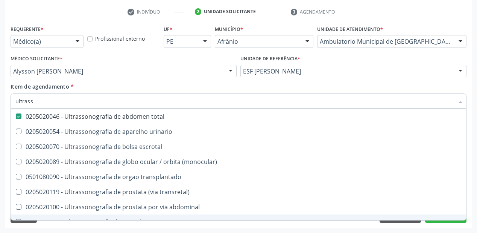
scroll to position [90, 0]
click at [40, 229] on div "Acompanhamento Acompanhe a situação das marcações correntes e finalizadas Relat…" at bounding box center [238, 67] width 477 height 332
checkbox x "true"
checkbox total "false"
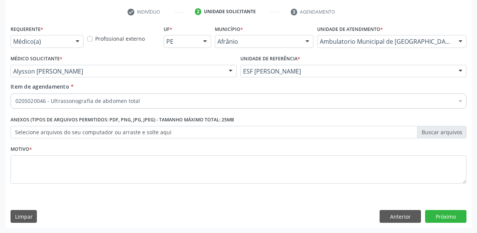
scroll to position [0, 0]
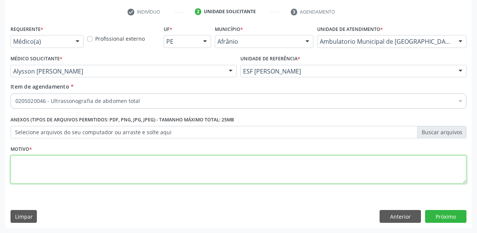
click at [73, 176] on textarea at bounding box center [239, 169] width 456 height 29
type textarea "*"
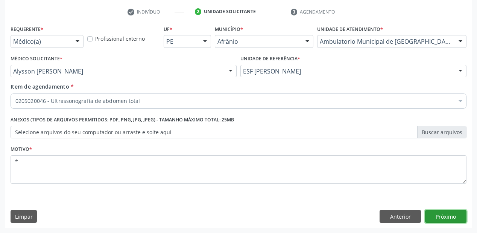
click at [436, 215] on button "Próximo" at bounding box center [445, 216] width 41 height 13
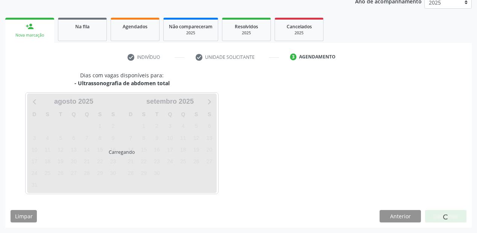
scroll to position [95, 0]
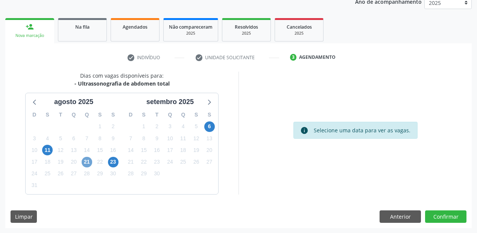
click at [84, 162] on span "21" at bounding box center [87, 162] width 11 height 11
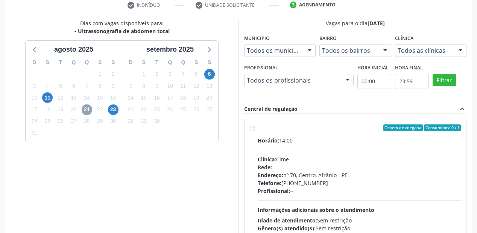
scroll to position [155, 0]
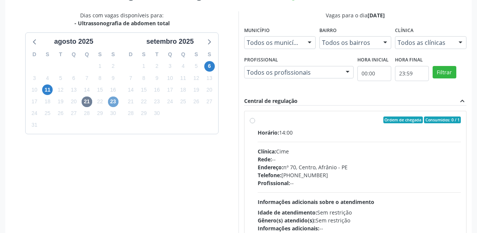
click at [116, 104] on span "23" at bounding box center [113, 101] width 11 height 11
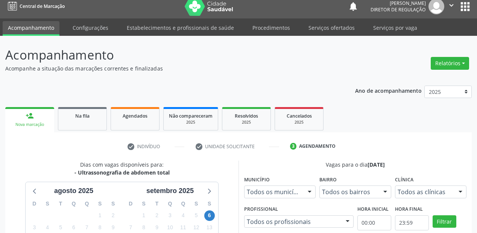
scroll to position [4, 0]
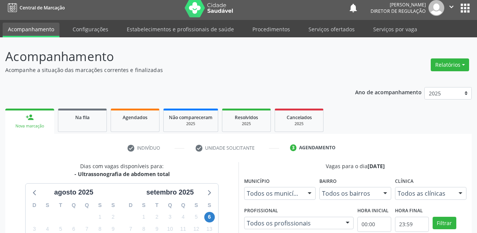
click at [29, 122] on link "person_add Nova marcação" at bounding box center [29, 120] width 49 height 25
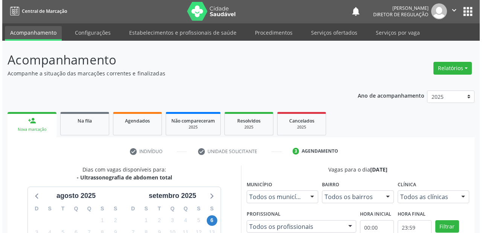
scroll to position [0, 0]
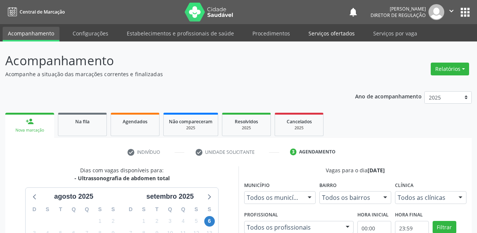
click at [331, 33] on link "Serviços ofertados" at bounding box center [331, 33] width 57 height 13
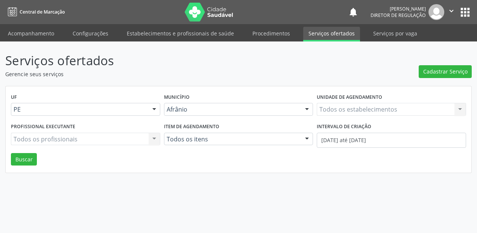
click at [331, 33] on link "Serviços ofertados" at bounding box center [331, 34] width 57 height 15
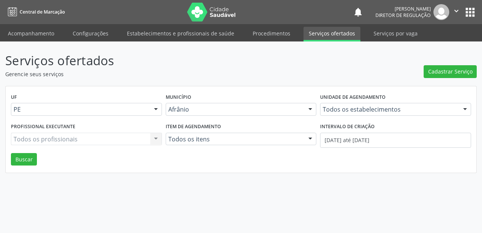
click at [332, 32] on link "Serviços ofertados" at bounding box center [331, 34] width 57 height 15
click at [438, 69] on span "Cadastrar Serviço" at bounding box center [450, 71] width 44 height 8
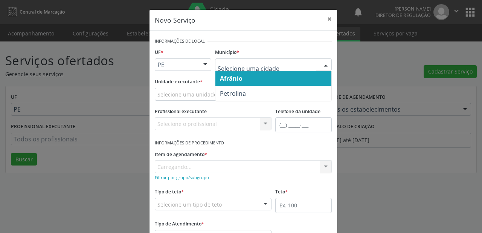
click at [242, 79] on span "Afrânio" at bounding box center [273, 78] width 116 height 15
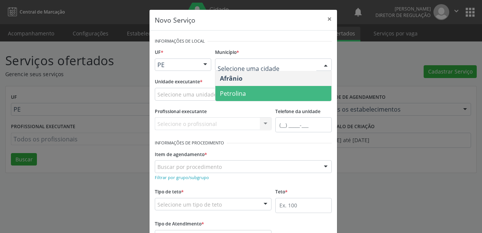
click at [230, 92] on span "Petrolina" at bounding box center [233, 93] width 26 height 8
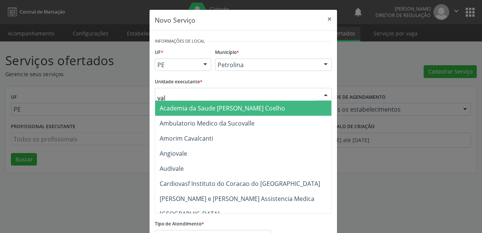
type input "vale"
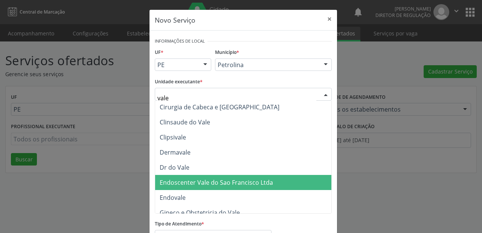
scroll to position [90, 0]
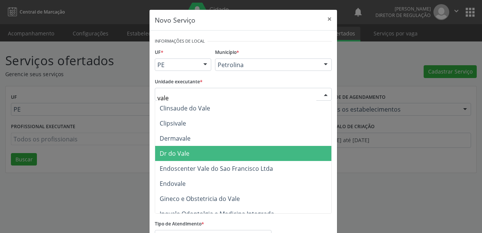
click at [172, 152] on span "Dr do Vale" at bounding box center [175, 153] width 30 height 8
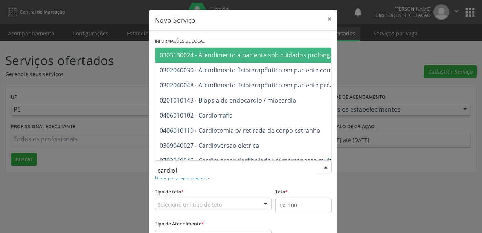
type input "cardiolo"
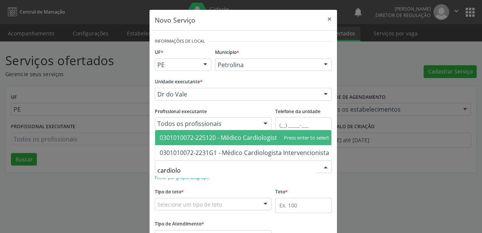
click at [193, 133] on span "0301010072-225120 - Médico Cardiologista" at bounding box center [220, 137] width 121 height 8
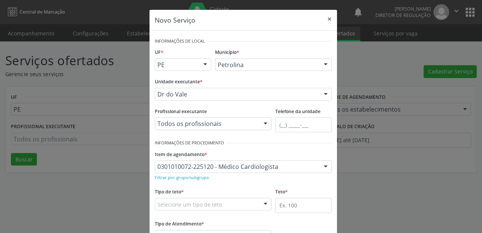
click at [170, 218] on label "Tipo de Atendimento *" at bounding box center [179, 224] width 49 height 12
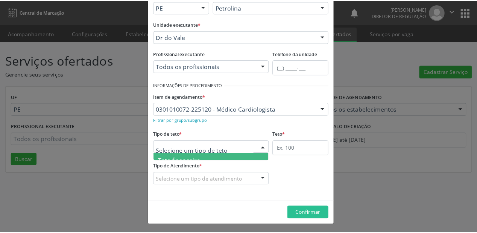
scroll to position [23, 0]
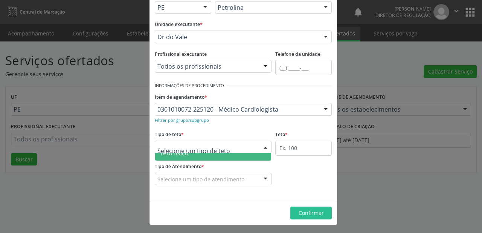
click at [182, 156] on span "Teto físico" at bounding box center [213, 152] width 116 height 15
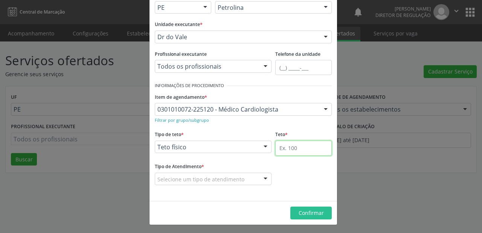
click at [282, 148] on input "text" at bounding box center [303, 147] width 56 height 15
type input "1"
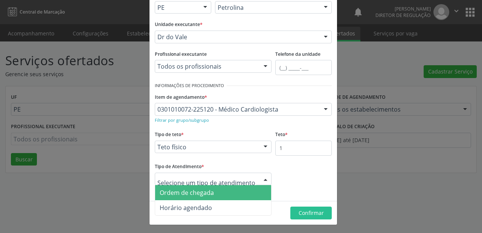
click at [191, 194] on span "Ordem de chegada" at bounding box center [187, 192] width 54 height 8
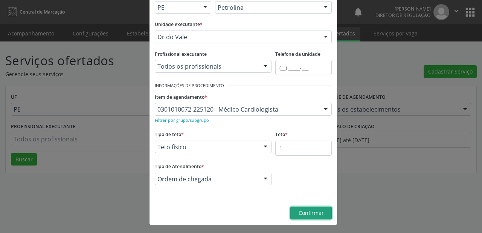
click at [299, 213] on span "Confirmar" at bounding box center [311, 212] width 25 height 7
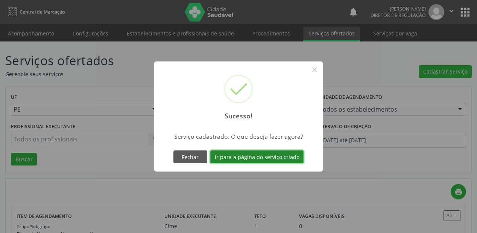
click at [252, 155] on button "Ir para a página do serviço criado" at bounding box center [256, 156] width 93 height 13
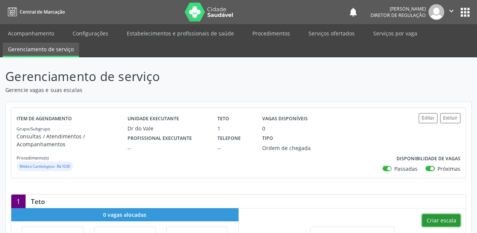
click at [435, 217] on button "Criar escala" at bounding box center [441, 220] width 38 height 13
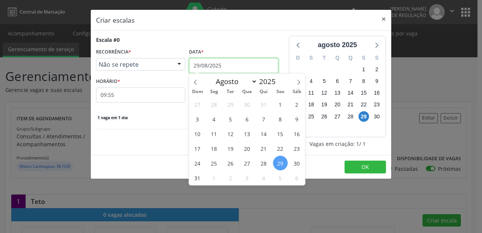
drag, startPoint x: 200, startPoint y: 67, endPoint x: 209, endPoint y: 75, distance: 11.7
click at [202, 68] on input "29/08/2025" at bounding box center [233, 65] width 89 height 15
click at [298, 84] on icon at bounding box center [298, 82] width 3 height 5
select select "8"
click at [264, 105] on span "4" at bounding box center [263, 104] width 15 height 15
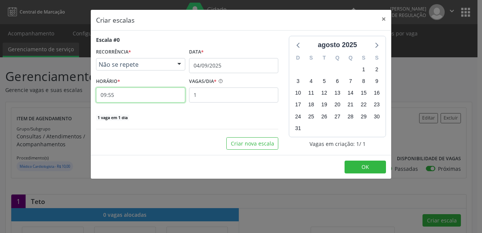
click at [129, 95] on input "09:55" at bounding box center [140, 94] width 89 height 15
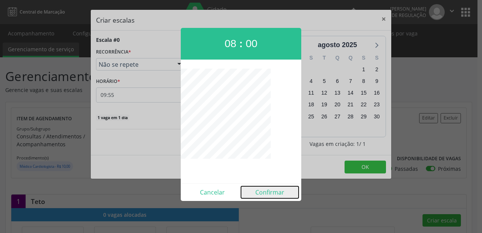
click at [267, 192] on button "Confirmar" at bounding box center [270, 192] width 58 height 12
type input "08:00"
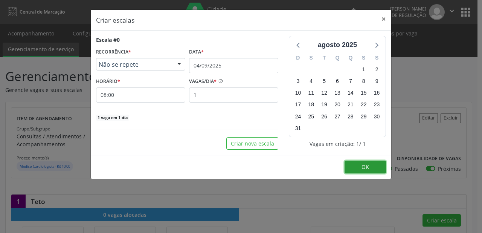
click at [373, 165] on button "OK" at bounding box center [365, 166] width 41 height 13
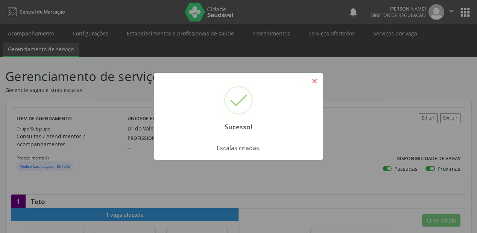
click at [317, 82] on button "×" at bounding box center [314, 81] width 13 height 13
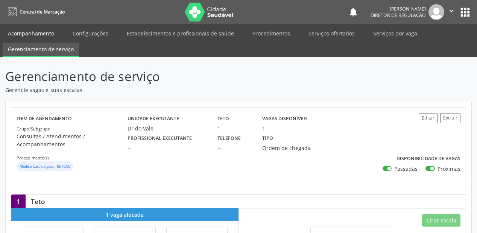
click at [38, 35] on link "Acompanhamento" at bounding box center [31, 33] width 57 height 13
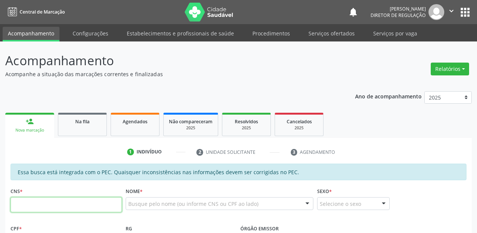
click at [38, 200] on input "text" at bounding box center [66, 204] width 111 height 15
type input "706 4061 7761 7581"
type input "166.280.438-51"
type input "12[DATE]"
type input "[PERSON_NAME]"
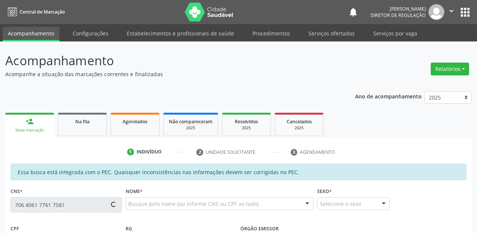
type input "[PHONE_NUMBER]"
type input "S/N"
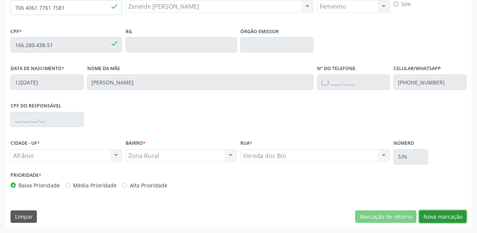
click at [443, 215] on button "Nova marcação" at bounding box center [442, 216] width 47 height 13
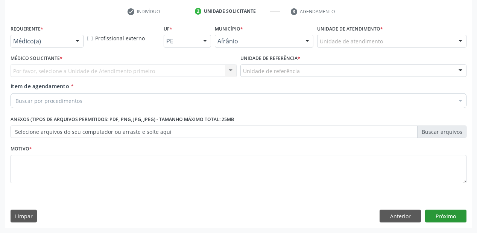
scroll to position [140, 0]
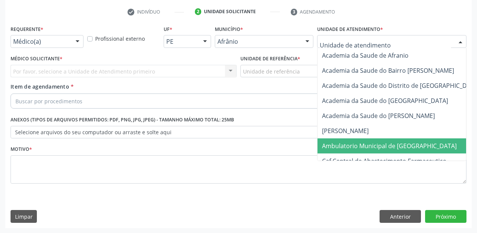
click at [343, 151] on span "Ambulatorio Municipal de [GEOGRAPHIC_DATA]" at bounding box center [410, 145] width 184 height 15
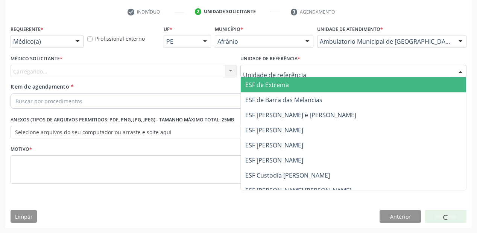
drag, startPoint x: 252, startPoint y: 74, endPoint x: 259, endPoint y: 117, distance: 43.9
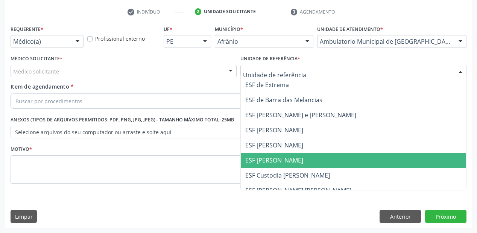
click at [260, 162] on span "ESF [PERSON_NAME]" at bounding box center [274, 160] width 58 height 8
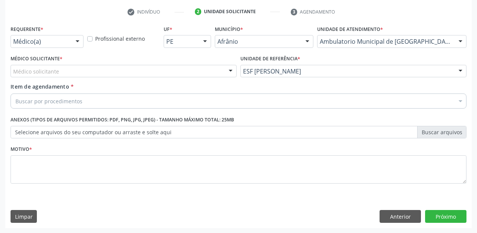
click at [49, 77] on div "Médico Solicitante * Médico solicitante [PERSON_NAME] [PERSON_NAME] [PERSON_NAM…" at bounding box center [124, 67] width 230 height 29
click at [50, 75] on div "Médico solicitante" at bounding box center [124, 71] width 226 height 13
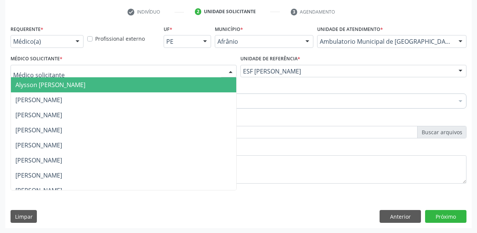
click at [50, 85] on span "Alysson [PERSON_NAME]" at bounding box center [50, 85] width 70 height 8
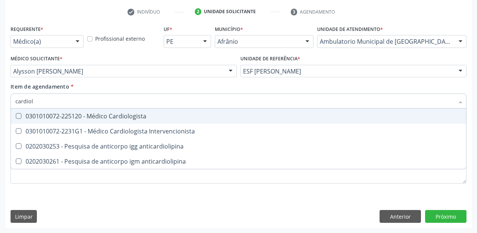
type input "cardiolo"
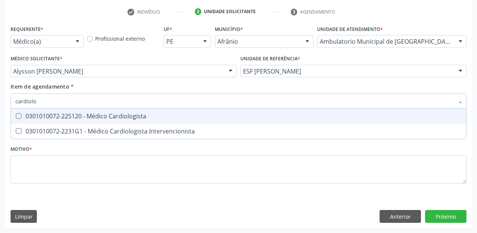
click at [62, 120] on span "0301010072-225120 - Médico Cardiologista" at bounding box center [239, 115] width 456 height 15
checkbox Cardiologista "true"
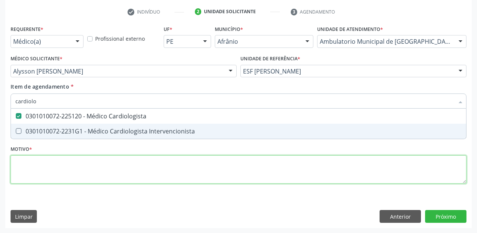
click at [54, 169] on div "Requerente * Médico(a) Médico(a) Enfermeiro(a) Paciente Nenhum resultado encont…" at bounding box center [239, 108] width 456 height 171
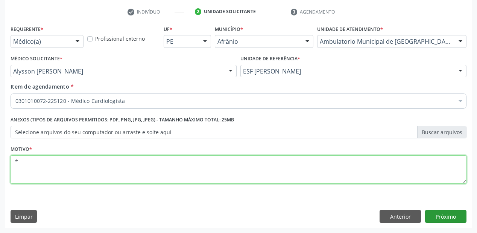
type textarea "*"
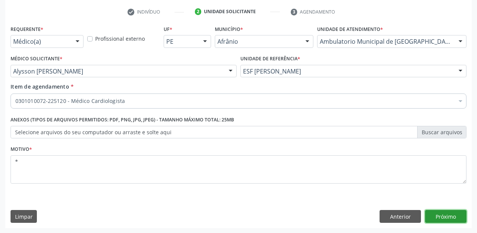
click at [442, 218] on button "Próximo" at bounding box center [445, 216] width 41 height 13
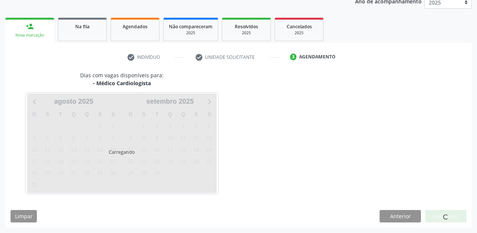
scroll to position [95, 0]
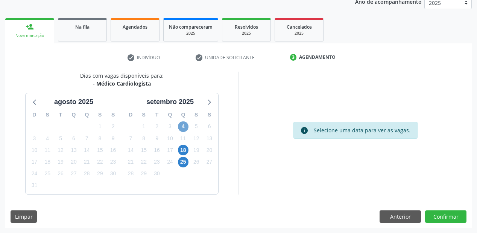
click at [184, 127] on span "4" at bounding box center [183, 126] width 11 height 11
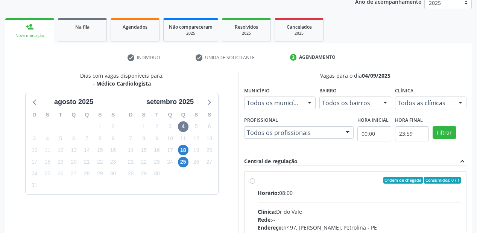
click at [363, 178] on div "Ordem de chegada Consumidos: 0 / 1" at bounding box center [359, 180] width 203 height 7
click at [255, 178] on input "Ordem de chegada Consumidos: 0 / 1 Horário: 08:00 Clínica: Dr do Vale Rede: -- …" at bounding box center [252, 180] width 5 height 7
radio input "true"
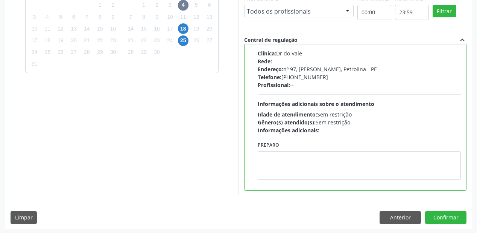
scroll to position [217, 0]
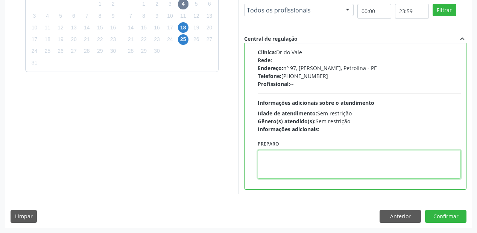
click at [304, 167] on textarea at bounding box center [359, 164] width 203 height 29
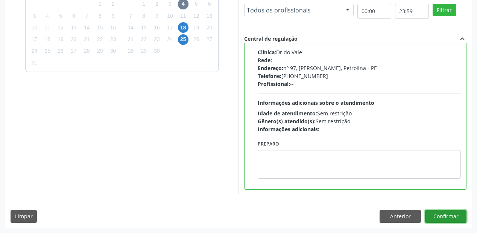
click at [442, 215] on button "Confirmar" at bounding box center [445, 216] width 41 height 13
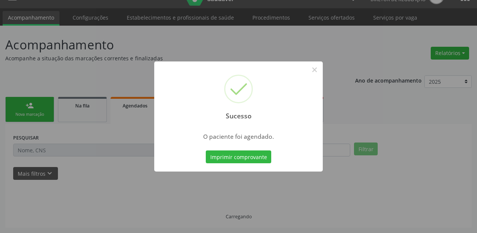
scroll to position [15, 0]
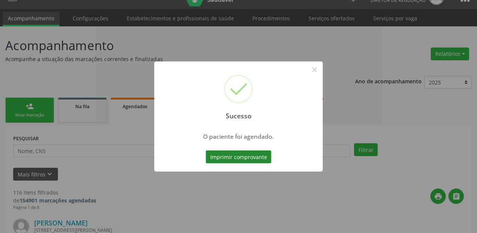
click at [252, 156] on button "Imprimir comprovante" at bounding box center [239, 156] width 66 height 13
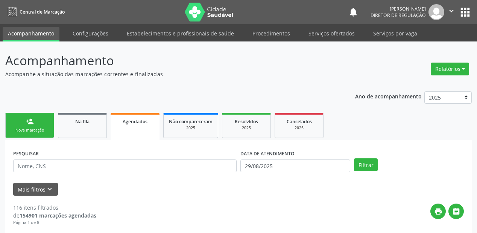
scroll to position [15, 0]
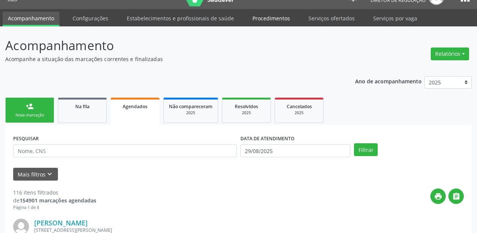
click at [276, 17] on link "Procedimentos" at bounding box center [271, 18] width 48 height 13
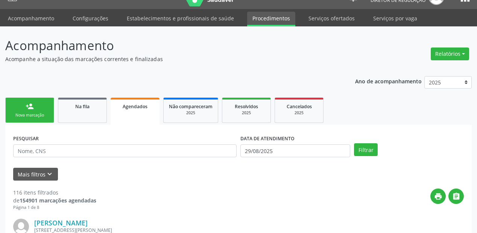
click at [276, 17] on link "Procedimentos" at bounding box center [271, 19] width 48 height 15
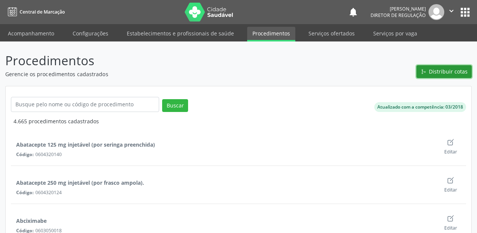
click at [436, 71] on span "Distribuir cotas" at bounding box center [448, 71] width 39 height 8
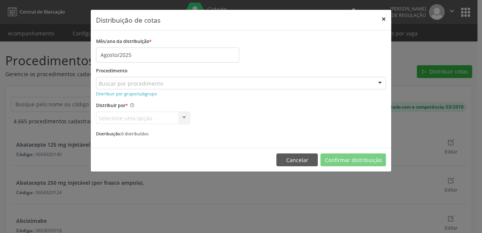
click at [383, 18] on button "×" at bounding box center [383, 19] width 15 height 18
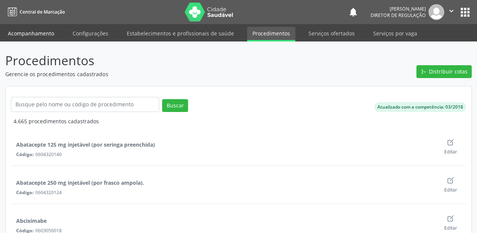
click at [40, 36] on link "Acompanhamento" at bounding box center [31, 33] width 57 height 13
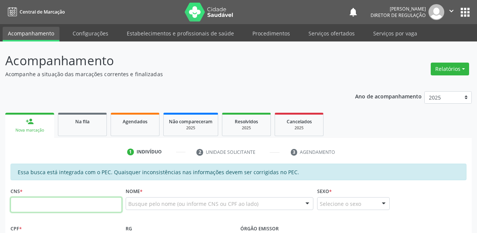
click at [44, 202] on input "text" at bounding box center [66, 204] width 111 height 15
type input "706 8032 5627 0421"
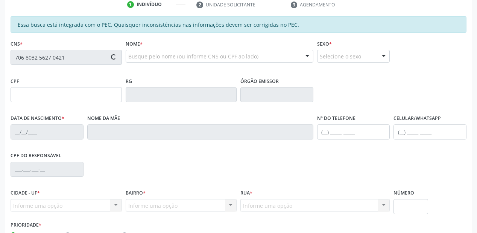
scroll to position [181, 0]
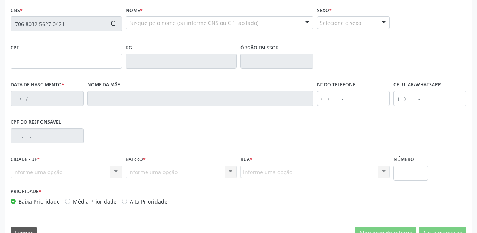
type input "31/03/1976"
type input "S/N"
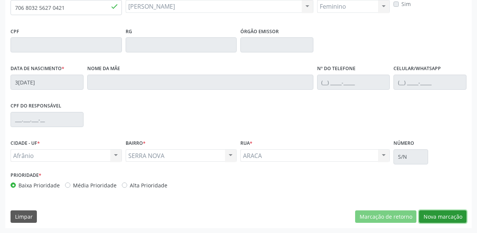
click at [435, 214] on button "Nova marcação" at bounding box center [442, 216] width 47 height 13
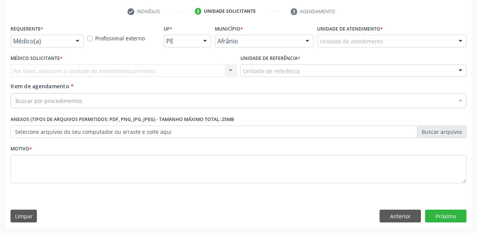
scroll to position [140, 0]
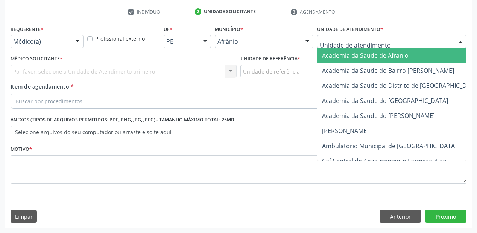
drag, startPoint x: 343, startPoint y: 44, endPoint x: 353, endPoint y: 104, distance: 61.1
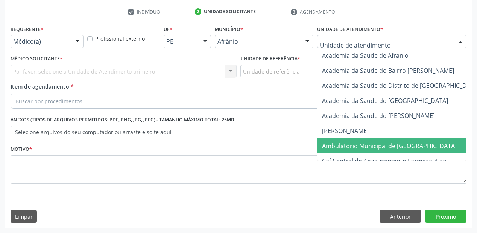
click at [352, 146] on span "Ambulatorio Municipal de [GEOGRAPHIC_DATA]" at bounding box center [389, 146] width 135 height 8
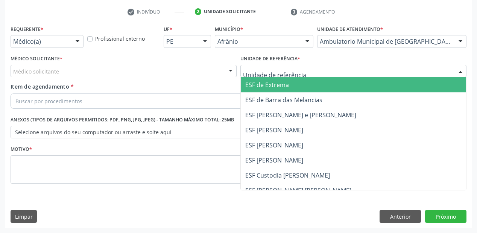
click at [250, 66] on div at bounding box center [354, 71] width 226 height 13
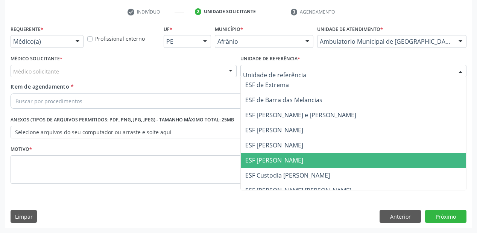
click at [269, 156] on span "ESF [PERSON_NAME]" at bounding box center [274, 160] width 58 height 8
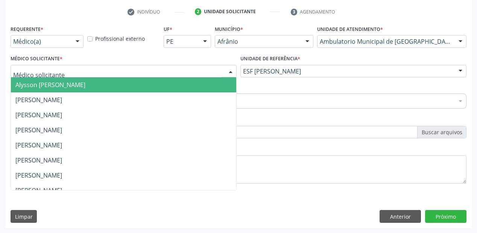
drag, startPoint x: 36, startPoint y: 72, endPoint x: 37, endPoint y: 80, distance: 7.6
click at [37, 81] on span "Alysson [PERSON_NAME]" at bounding box center [50, 85] width 70 height 8
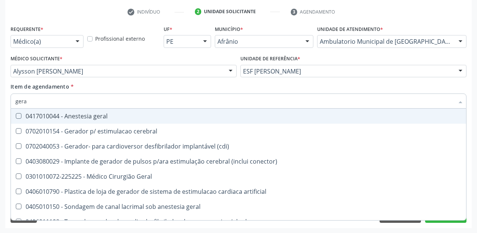
type input "geral"
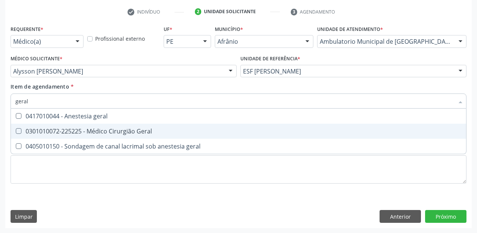
drag, startPoint x: 62, startPoint y: 133, endPoint x: 50, endPoint y: 157, distance: 27.3
click at [62, 133] on div "0301010072-225225 - Médico Cirurgião Geral" at bounding box center [238, 131] width 447 height 6
checkbox Geral "true"
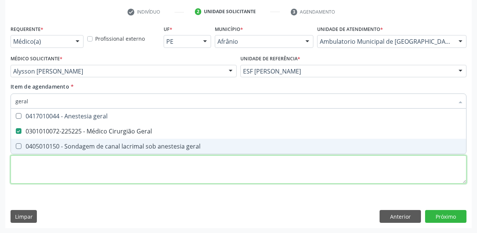
drag, startPoint x: 46, startPoint y: 173, endPoint x: 53, endPoint y: 178, distance: 9.2
click at [50, 176] on div "Requerente * Médico(a) Médico(a) Enfermeiro(a) Paciente Nenhum resultado encont…" at bounding box center [239, 108] width 456 height 171
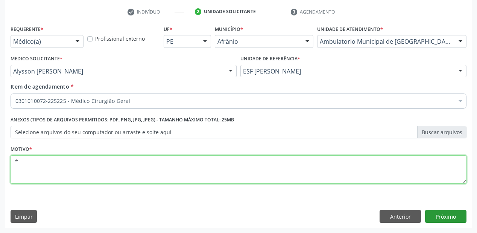
type textarea "*"
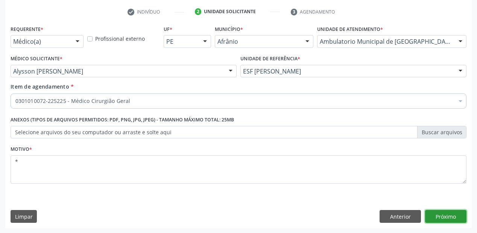
click at [436, 213] on button "Próximo" at bounding box center [445, 216] width 41 height 13
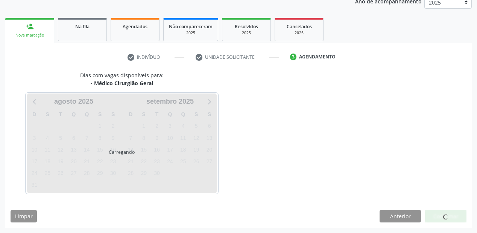
scroll to position [95, 0]
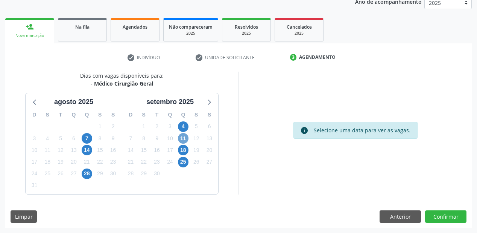
click at [183, 139] on span "11" at bounding box center [183, 138] width 11 height 11
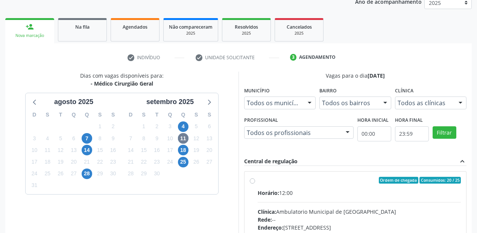
click at [255, 183] on input "Ordem de chegada Consumidos: 20 / 25 Horário: 12:00 Clínica: Ambulatorio Munici…" at bounding box center [252, 180] width 5 height 7
radio input "true"
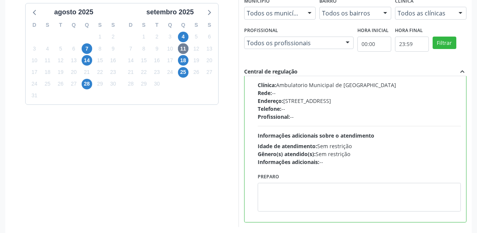
scroll to position [217, 0]
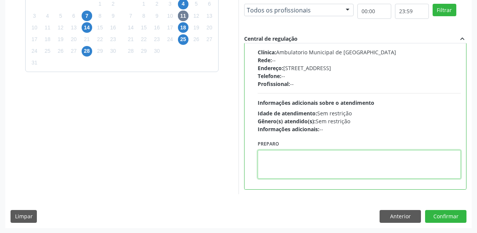
drag, startPoint x: 282, startPoint y: 165, endPoint x: 325, endPoint y: 161, distance: 43.2
click at [288, 164] on textarea at bounding box center [359, 164] width 203 height 29
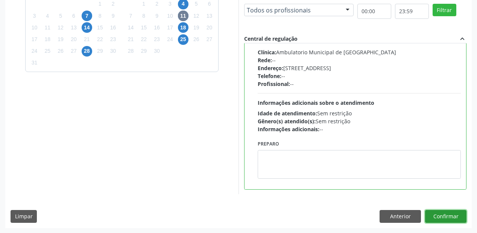
click at [435, 212] on button "Confirmar" at bounding box center [445, 216] width 41 height 13
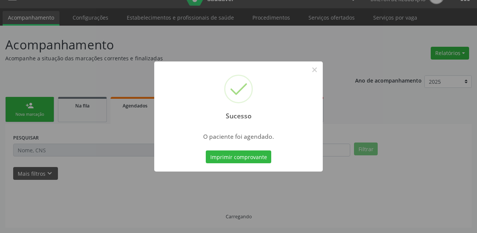
scroll to position [15, 0]
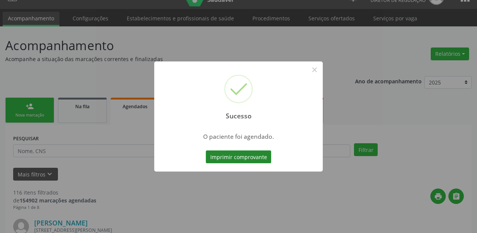
click at [234, 157] on button "Imprimir comprovante" at bounding box center [239, 156] width 66 height 13
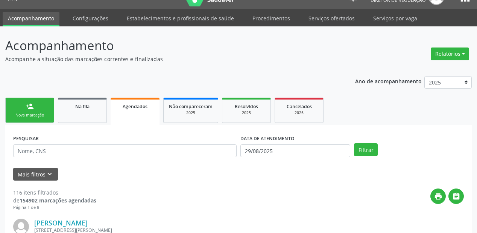
click at [24, 110] on link "person_add Nova marcação" at bounding box center [29, 110] width 49 height 25
drag, startPoint x: 24, startPoint y: 110, endPoint x: 316, endPoint y: 18, distance: 305.7
click at [24, 110] on link "person_add Nova marcação" at bounding box center [29, 110] width 49 height 25
click at [316, 18] on link "Serviços ofertados" at bounding box center [331, 18] width 57 height 13
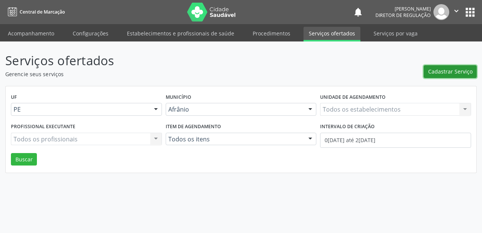
click at [450, 73] on span "Cadastrar Serviço" at bounding box center [450, 71] width 44 height 8
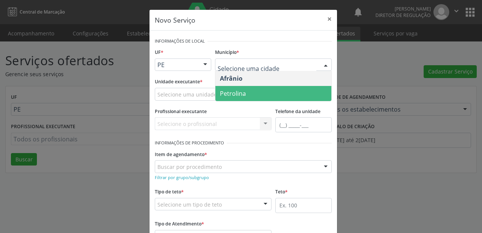
click at [235, 87] on span "Petrolina" at bounding box center [273, 93] width 116 height 15
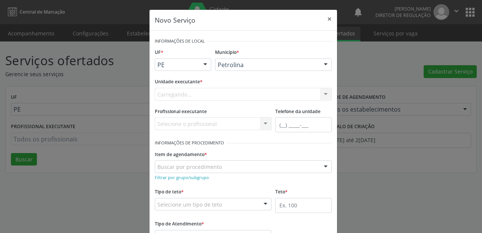
click at [189, 90] on div "Carregando... Academia da Saude de Afranio Academia da Saude do Bairro Roberto …" at bounding box center [243, 94] width 177 height 13
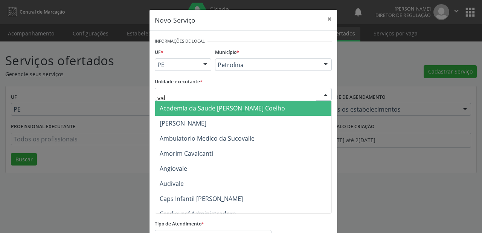
type input "vale"
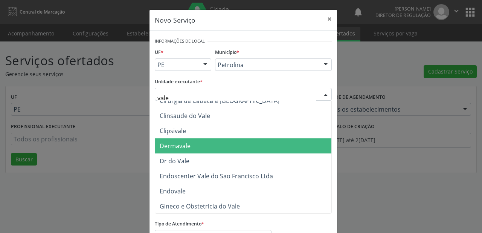
scroll to position [90, 0]
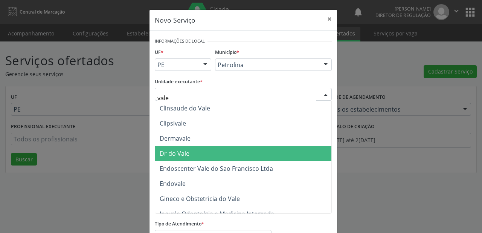
click at [191, 155] on span "Dr do Vale" at bounding box center [249, 153] width 188 height 15
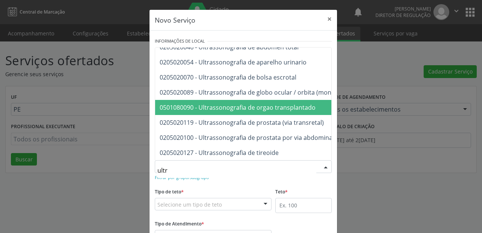
scroll to position [120, 0]
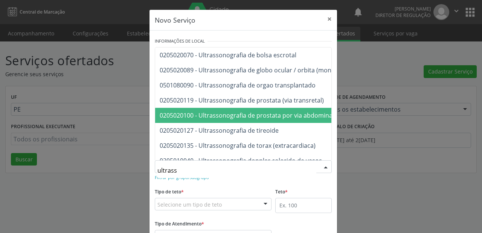
type input "ultrasso"
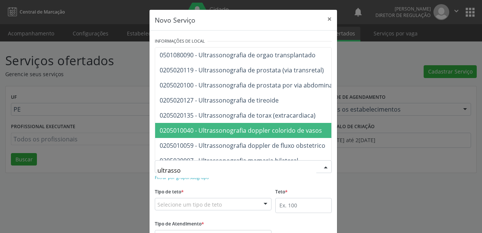
click at [287, 134] on span "0205010040 - Ultrassonografia doppler colorido de vasos" at bounding box center [341, 130] width 373 height 15
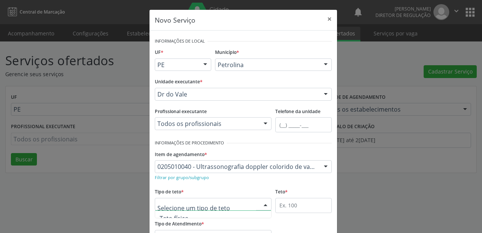
scroll to position [23, 0]
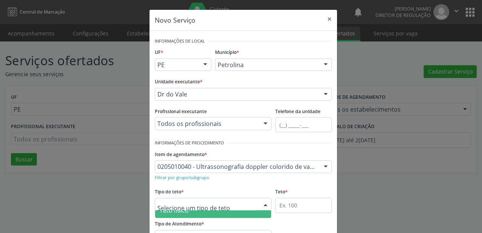
click at [183, 213] on span "Teto físico" at bounding box center [174, 210] width 29 height 8
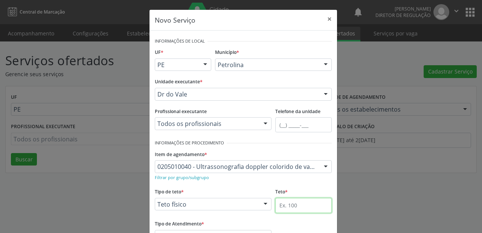
click at [293, 203] on input "text" at bounding box center [303, 205] width 56 height 15
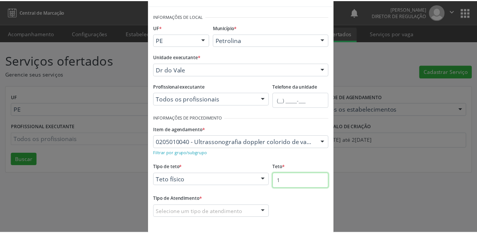
scroll to position [57, 0]
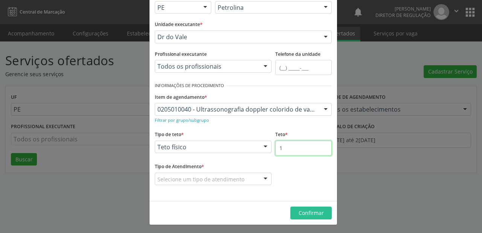
type input "1"
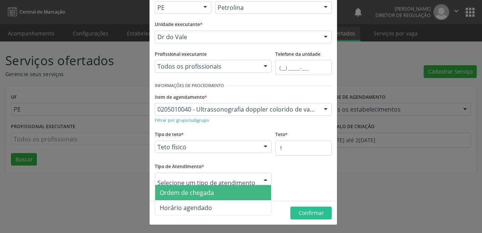
click at [188, 191] on span "Ordem de chegada" at bounding box center [187, 192] width 54 height 8
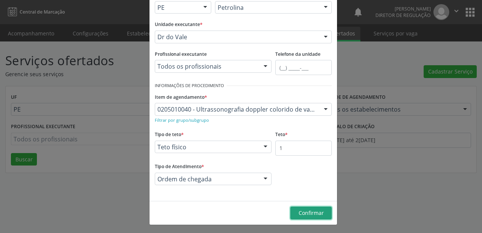
click at [313, 214] on span "Confirmar" at bounding box center [311, 212] width 25 height 7
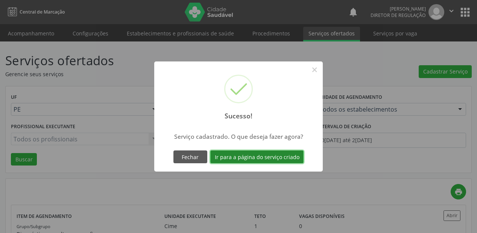
click at [267, 158] on button "Ir para a página do serviço criado" at bounding box center [256, 156] width 93 height 13
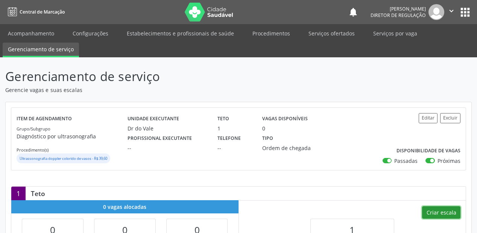
click at [445, 212] on button "Criar escala" at bounding box center [441, 212] width 38 height 13
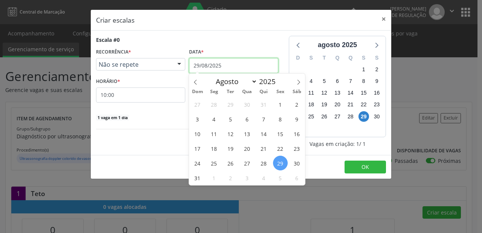
click at [209, 64] on input "29/08/2025" at bounding box center [233, 65] width 89 height 15
click at [265, 163] on span "28" at bounding box center [263, 162] width 15 height 15
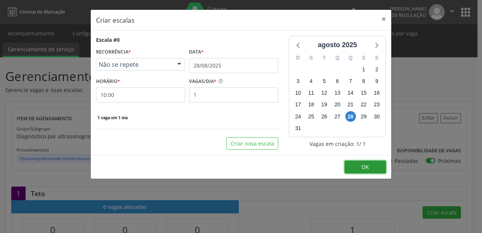
click at [354, 169] on button "OK" at bounding box center [365, 166] width 41 height 13
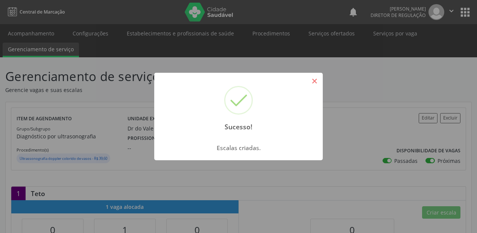
click at [313, 82] on button "×" at bounding box center [314, 81] width 13 height 13
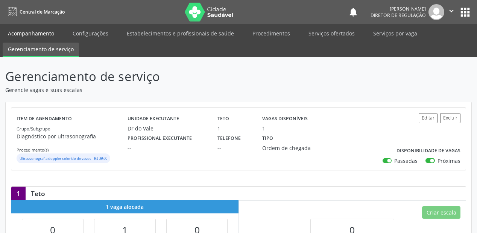
click at [31, 32] on link "Acompanhamento" at bounding box center [31, 33] width 57 height 13
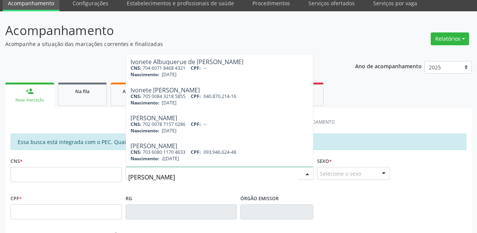
type input "ionete rodri"
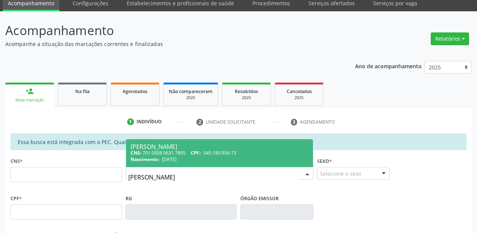
click at [148, 150] on div "CNS: 701 0008 0631 7895 CPF: 045.189.954-73" at bounding box center [220, 152] width 178 height 6
type input "701 0008 0631 7895"
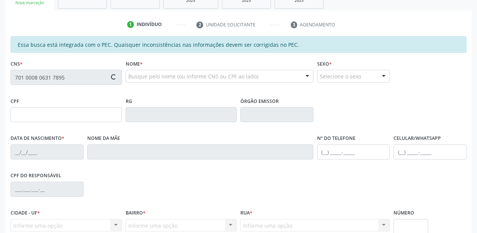
type input "045.189.954-73"
type input "04/05/1983"
type input "Isabel Rodrigues Barbosa"
type input "(87) 98833-5403"
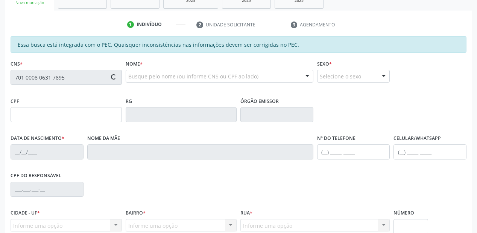
type input "S/N"
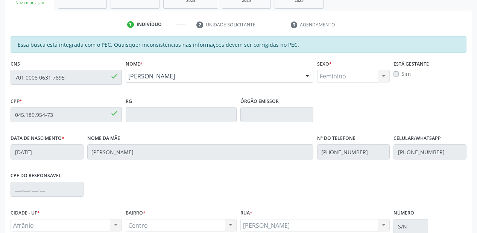
scroll to position [197, 0]
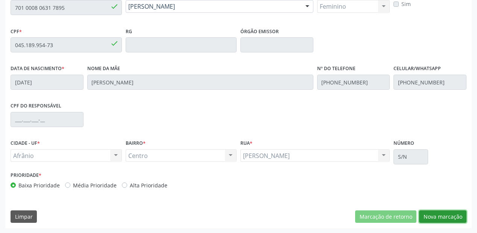
click at [429, 215] on button "Nova marcação" at bounding box center [442, 216] width 47 height 13
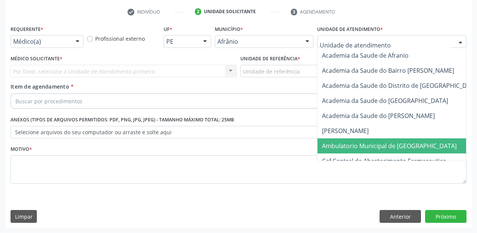
click at [342, 145] on span "Ambulatorio Municipal de [GEOGRAPHIC_DATA]" at bounding box center [389, 146] width 135 height 8
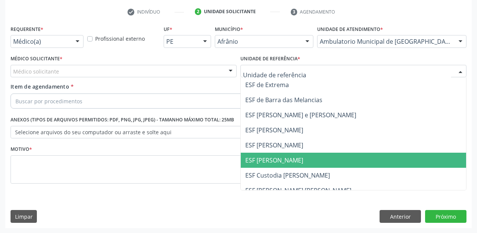
click at [271, 160] on span "ESF [PERSON_NAME]" at bounding box center [274, 160] width 58 height 8
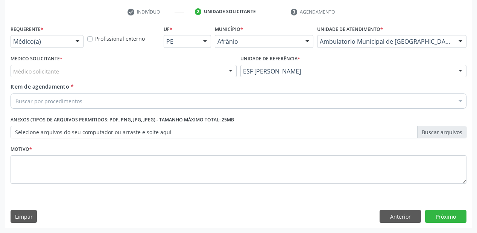
click at [31, 77] on div "Médico Solicitante * Médico solicitante [PERSON_NAME] [PERSON_NAME] [PERSON_NAM…" at bounding box center [124, 67] width 230 height 29
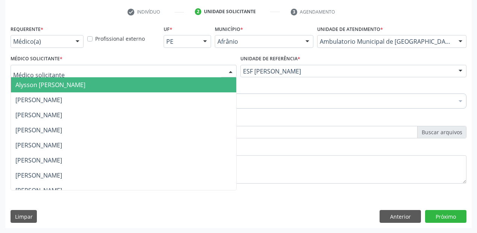
click at [35, 83] on span "Alysson [PERSON_NAME]" at bounding box center [50, 85] width 70 height 8
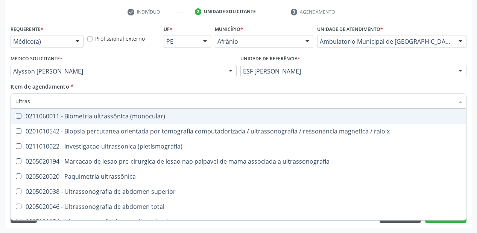
type input "ultrass"
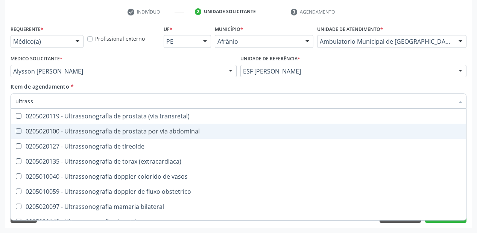
scroll to position [181, 0]
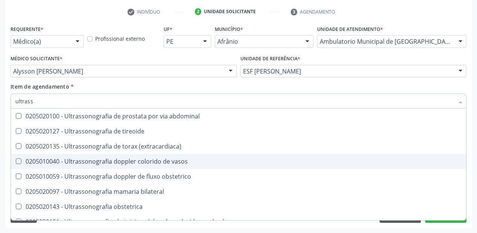
click at [124, 167] on span "0205010040 - Ultrassonografia doppler colorido de vasos" at bounding box center [239, 161] width 456 height 15
checkbox vasos "true"
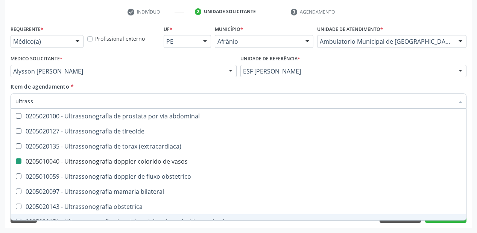
click at [66, 230] on div "Acompanhamento Acompanhe a situação das marcações correntes e finalizadas Relat…" at bounding box center [238, 67] width 477 height 332
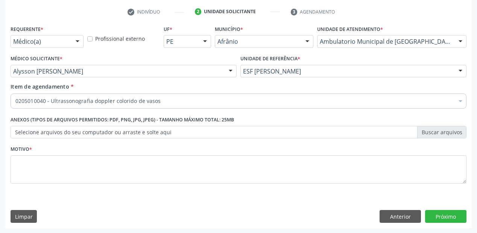
scroll to position [0, 0]
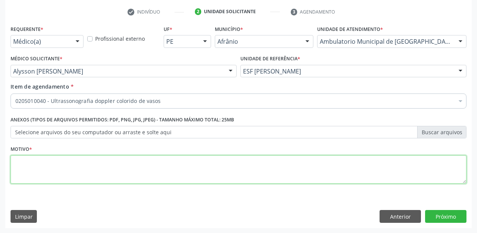
click at [41, 173] on textarea at bounding box center [239, 169] width 456 height 29
type textarea "*"
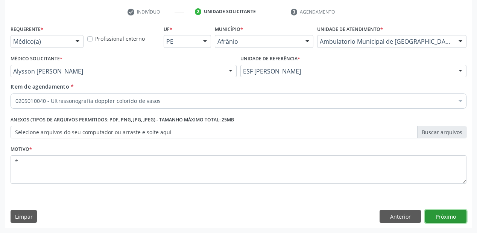
click at [450, 215] on button "Próximo" at bounding box center [445, 216] width 41 height 13
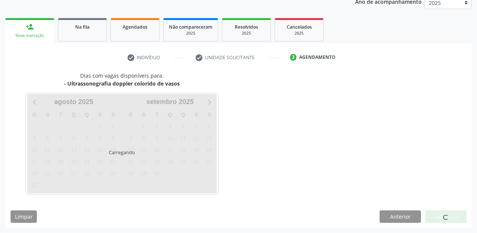
scroll to position [95, 0]
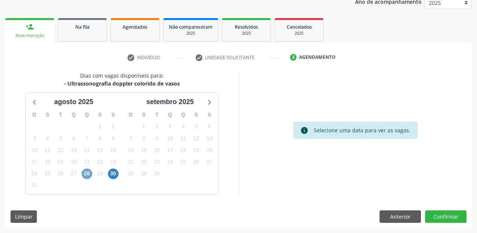
click at [86, 172] on span "28" at bounding box center [87, 173] width 11 height 11
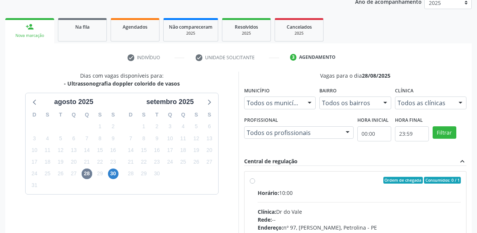
click at [341, 182] on div "Ordem de chegada Consumidos: 0 / 1" at bounding box center [359, 180] width 203 height 7
click at [255, 182] on input "Ordem de chegada Consumidos: 0 / 1 Horário: 10:00 Clínica: Dr do Vale Rede: -- …" at bounding box center [252, 180] width 5 height 7
radio input "true"
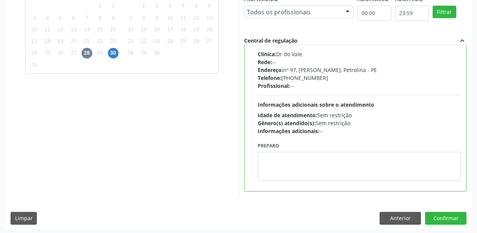
scroll to position [217, 0]
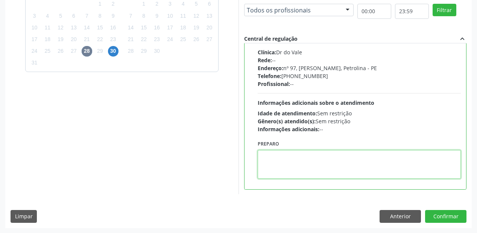
click at [314, 163] on textarea at bounding box center [359, 164] width 203 height 29
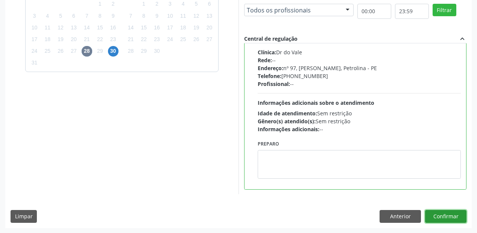
click at [442, 213] on button "Confirmar" at bounding box center [445, 216] width 41 height 13
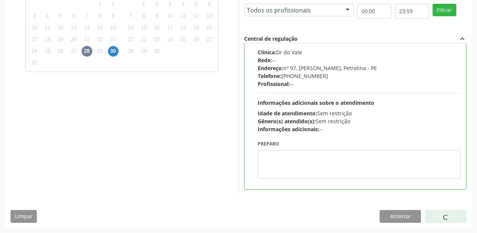
scroll to position [15, 0]
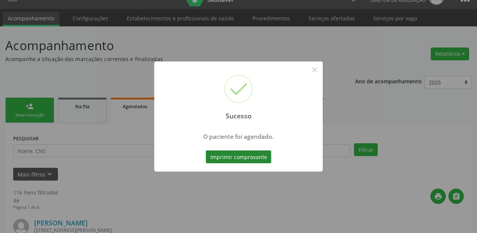
click at [228, 154] on button "Imprimir comprovante" at bounding box center [239, 156] width 66 height 13
